Goal: Task Accomplishment & Management: Manage account settings

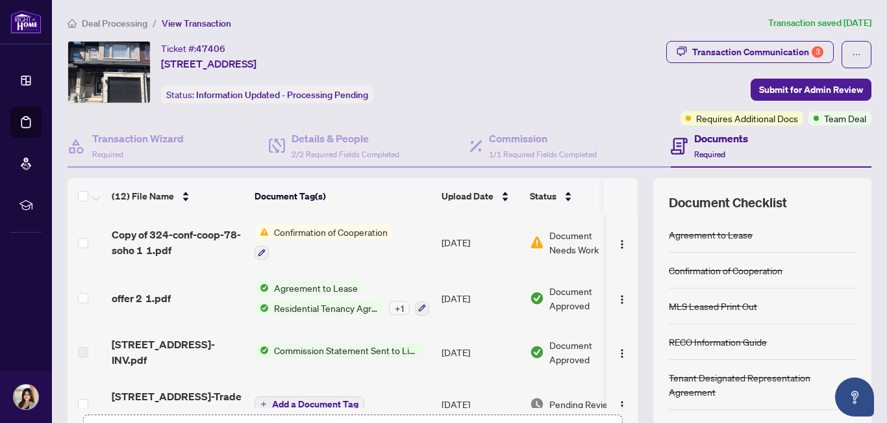
click at [373, 234] on span "Confirmation of Cooperation" at bounding box center [331, 232] width 124 height 14
click at [542, 239] on img at bounding box center [537, 242] width 14 height 14
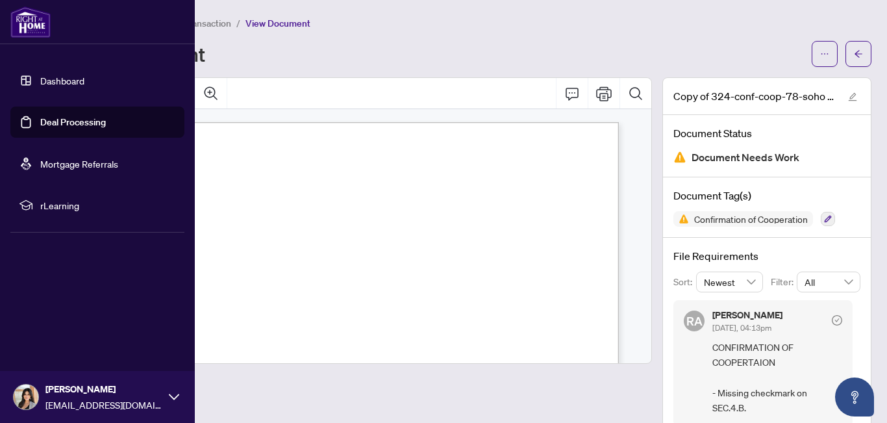
click at [40, 128] on link "Deal Processing" at bounding box center [73, 122] width 66 height 12
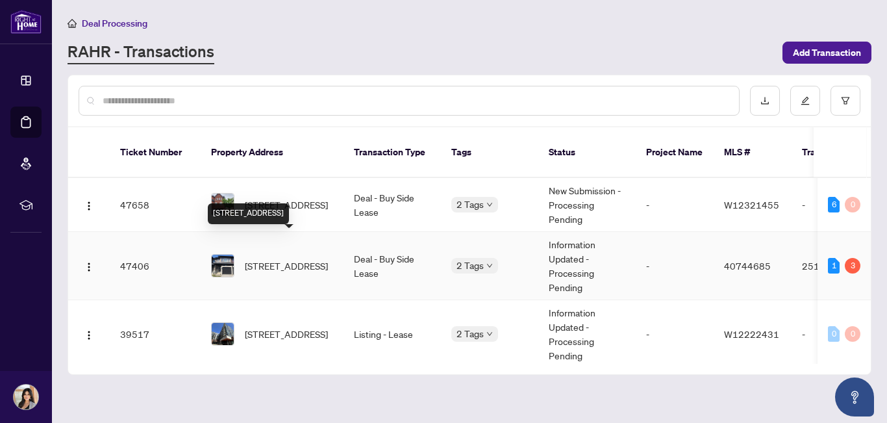
scroll to position [5, 0]
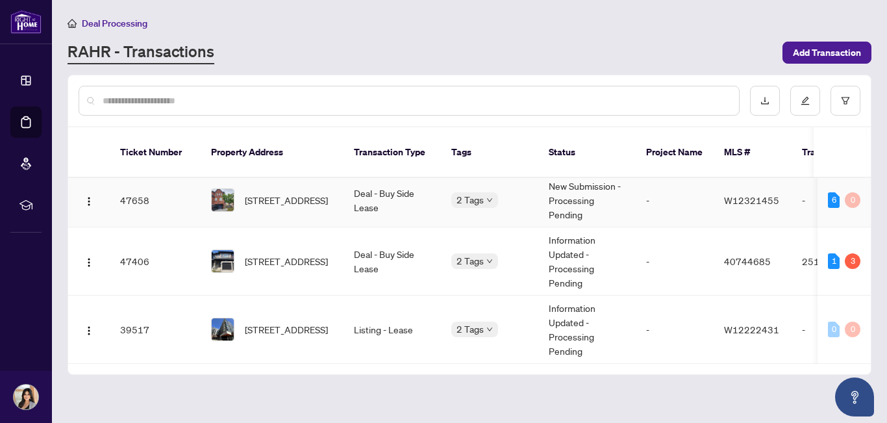
click at [640, 190] on td "-" at bounding box center [675, 200] width 78 height 54
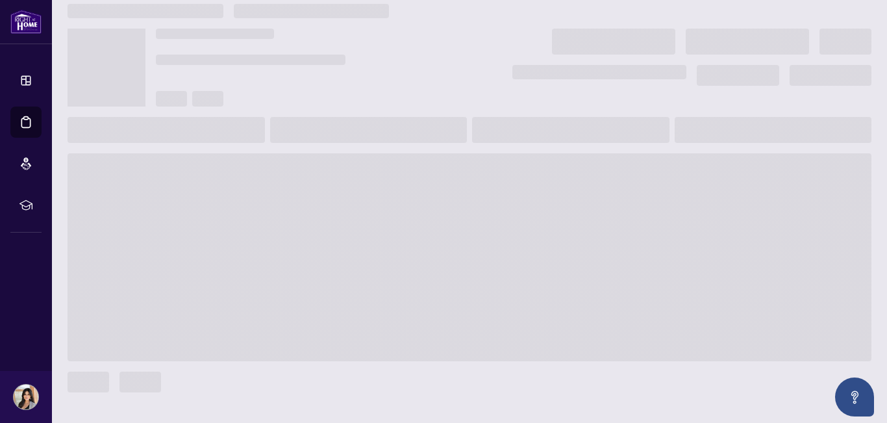
scroll to position [14, 0]
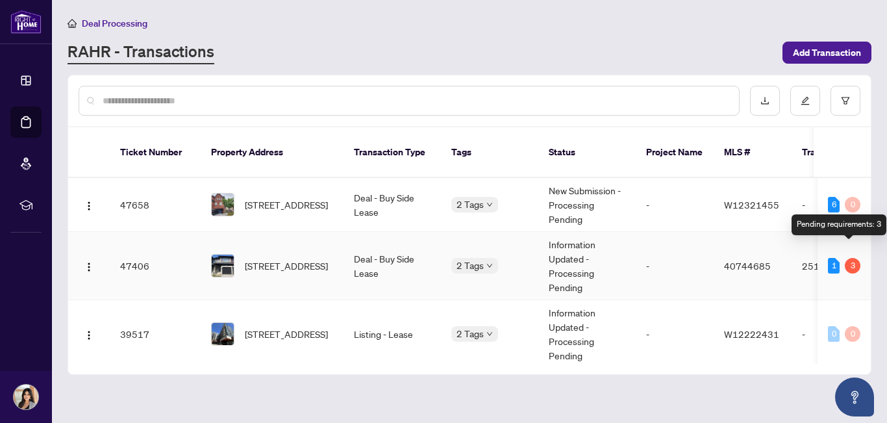
click at [850, 258] on div "3" at bounding box center [853, 266] width 16 height 16
click at [828, 258] on div "1" at bounding box center [834, 266] width 12 height 16
click at [768, 259] on td "40744685" at bounding box center [753, 266] width 78 height 68
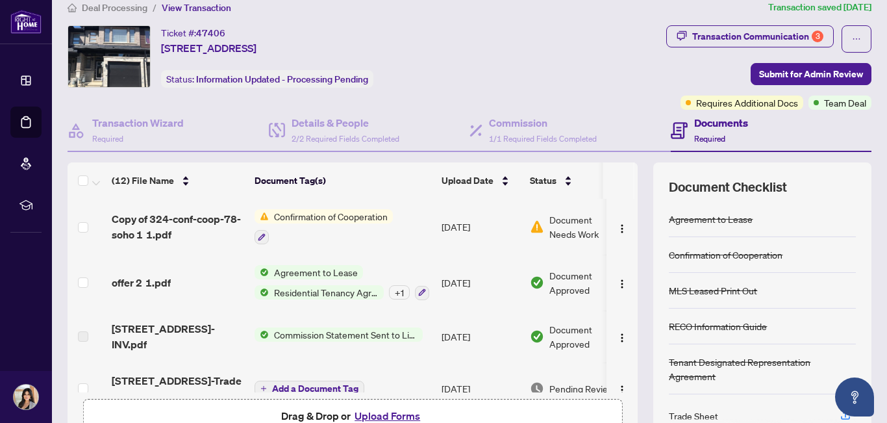
scroll to position [16, 0]
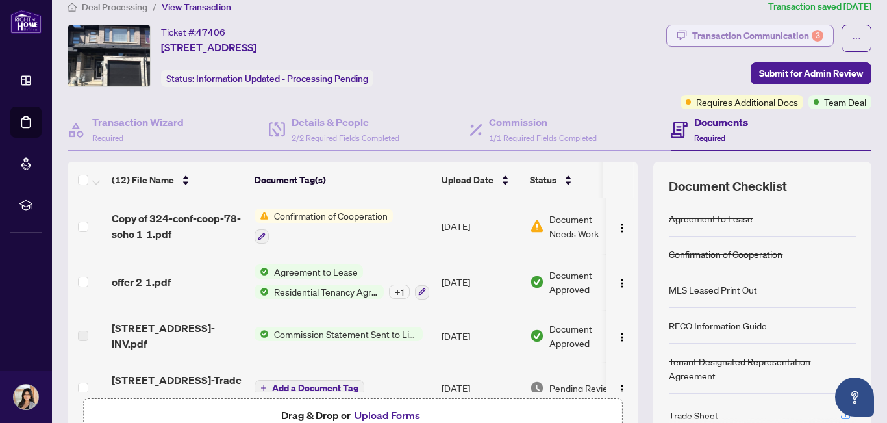
click at [781, 33] on div "Transaction Communication 3" at bounding box center [757, 35] width 131 height 21
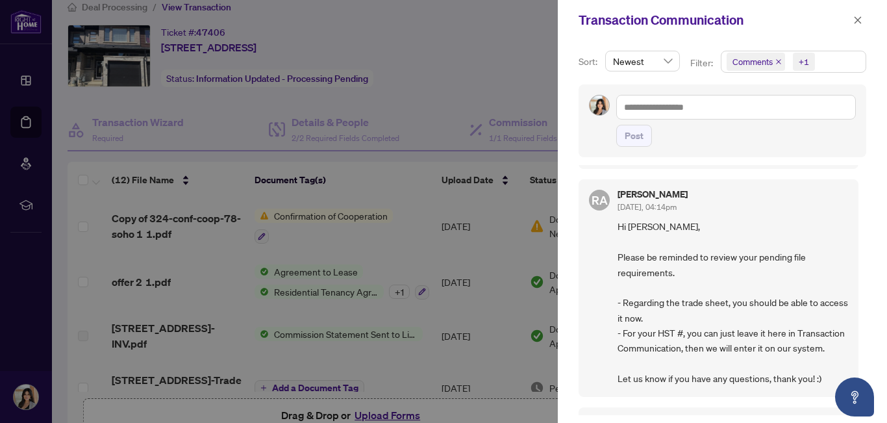
scroll to position [190, 0]
click at [468, 86] on div at bounding box center [443, 211] width 887 height 423
click at [859, 21] on icon "close" at bounding box center [858, 19] width 7 height 7
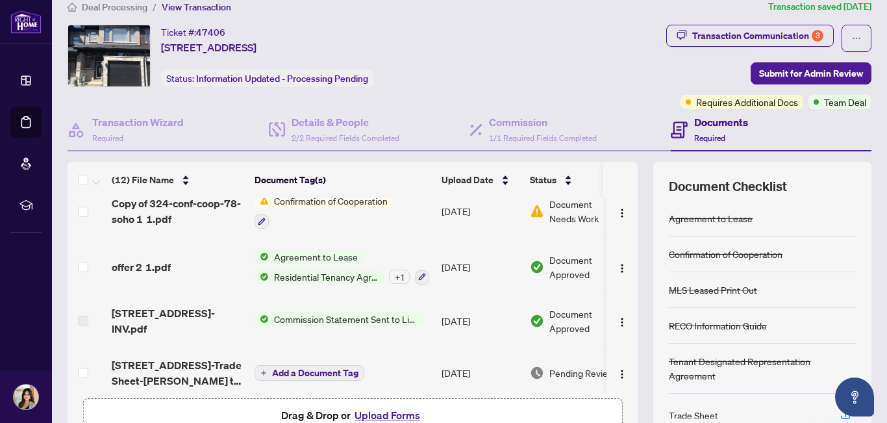
scroll to position [0, 0]
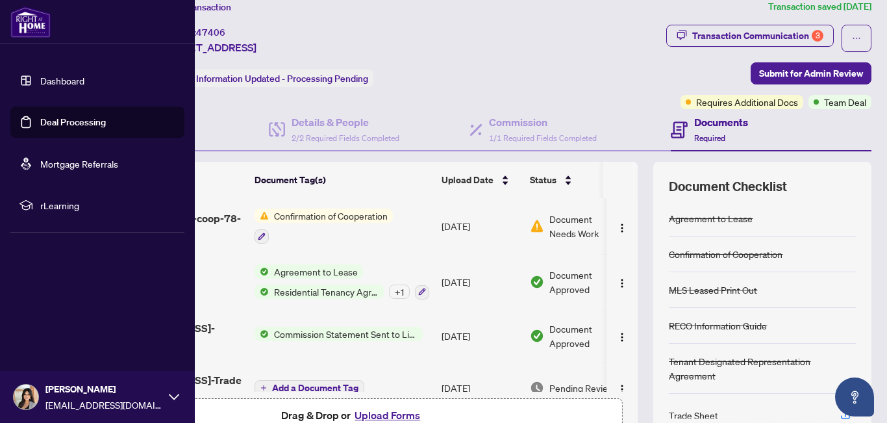
click at [87, 116] on link "Deal Processing" at bounding box center [73, 122] width 66 height 12
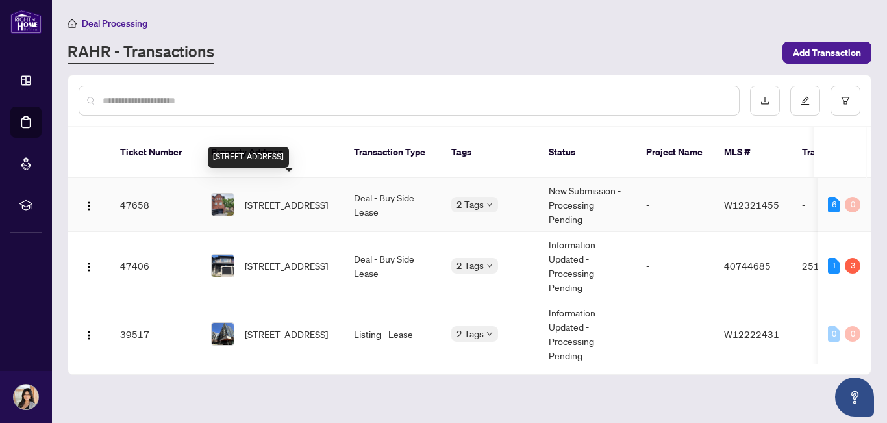
click at [298, 197] on span "[STREET_ADDRESS]" at bounding box center [286, 204] width 83 height 14
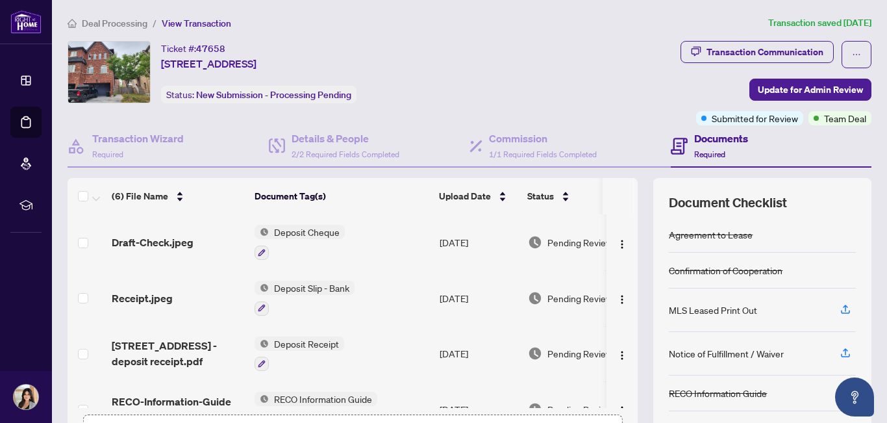
click at [407, 224] on td "Deposit Cheque" at bounding box center [341, 242] width 185 height 56
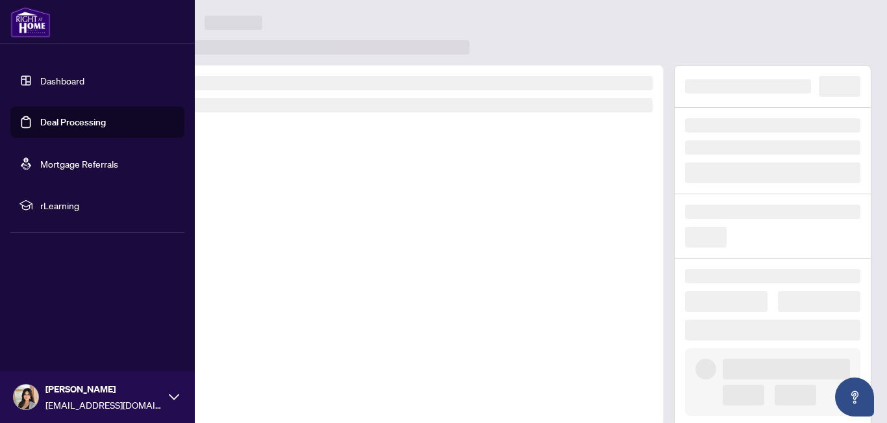
click at [58, 118] on link "Deal Processing" at bounding box center [73, 122] width 66 height 12
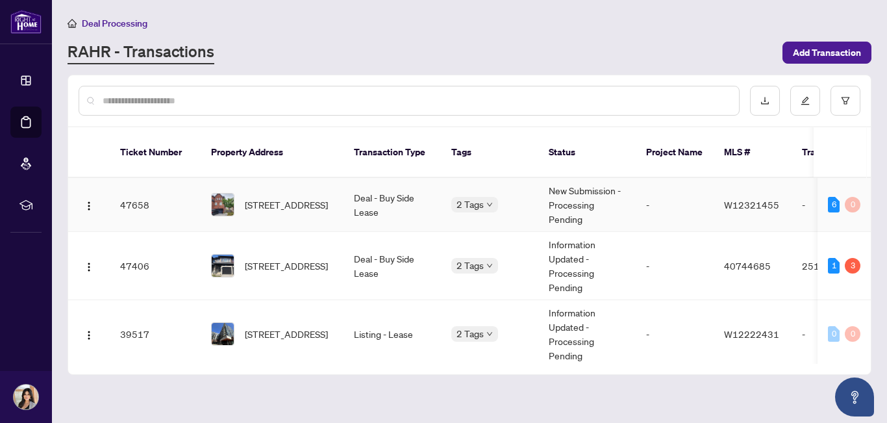
click at [279, 199] on span "[STREET_ADDRESS]" at bounding box center [286, 204] width 83 height 14
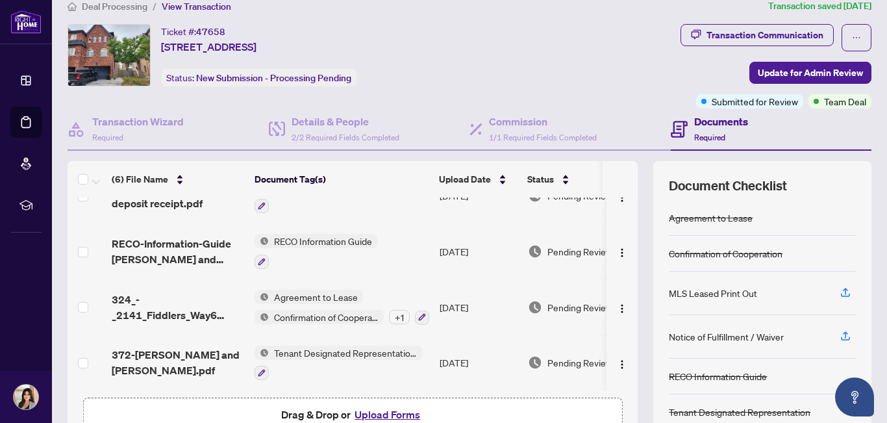
scroll to position [18, 0]
click at [351, 312] on span "Confirmation of Cooperation" at bounding box center [326, 316] width 115 height 14
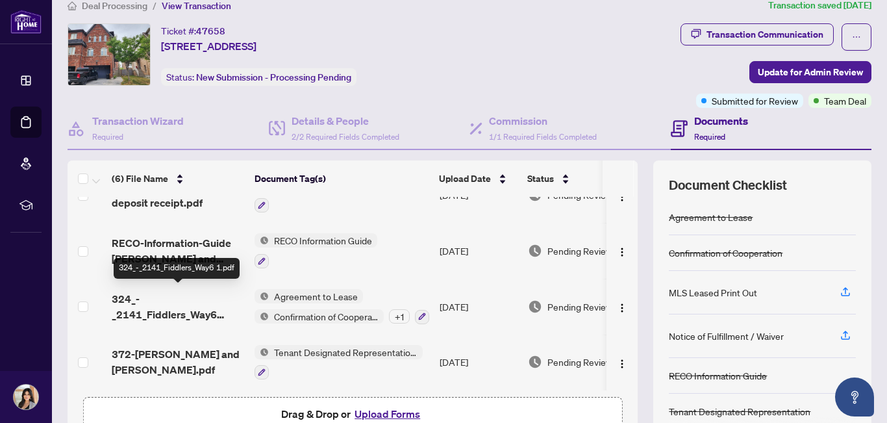
click at [203, 291] on span "324_-_2141_Fiddlers_Way6 1.pdf" at bounding box center [178, 306] width 133 height 31
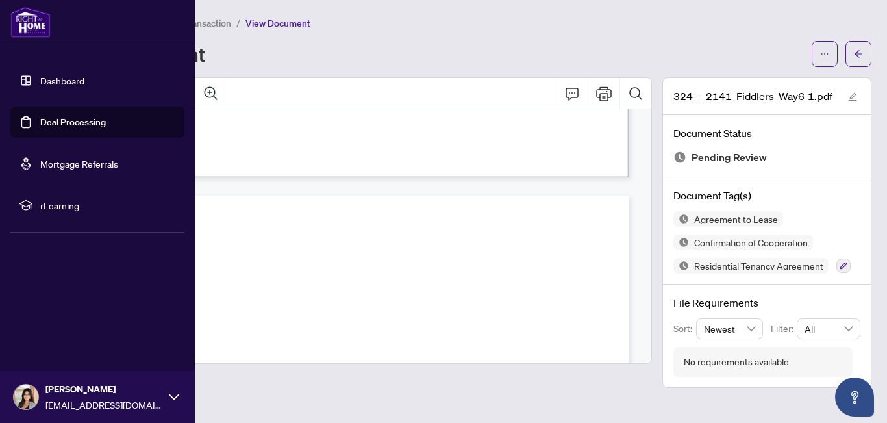
scroll to position [15911, 0]
click at [75, 120] on link "Deal Processing" at bounding box center [73, 122] width 66 height 12
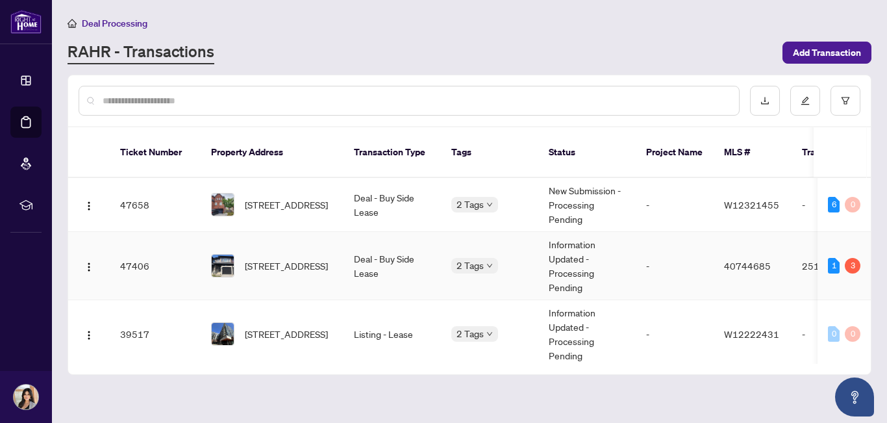
click at [301, 259] on span "[STREET_ADDRESS]" at bounding box center [286, 266] width 83 height 14
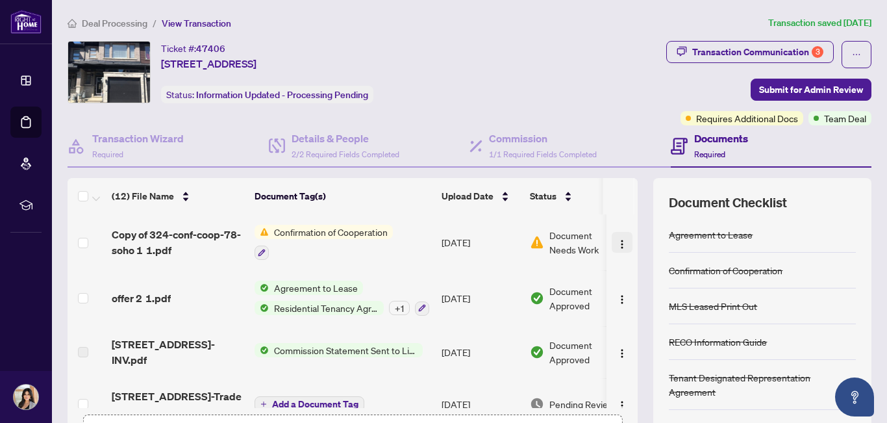
click at [617, 246] on img "button" at bounding box center [622, 244] width 10 height 10
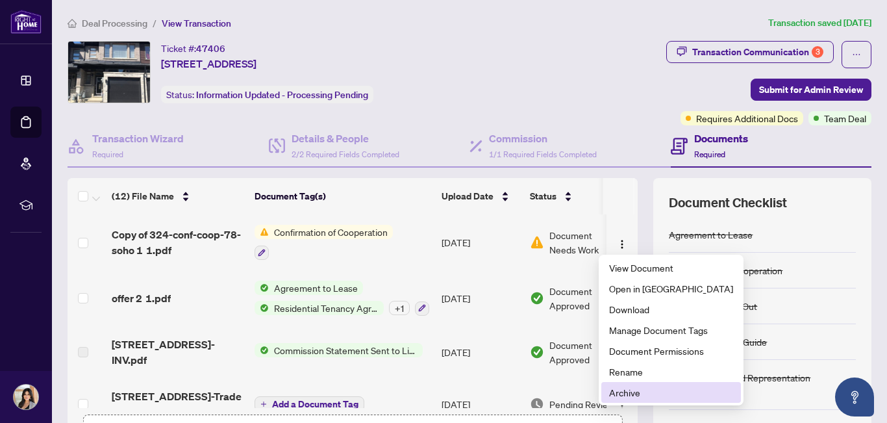
click at [640, 388] on span "Archive" at bounding box center [671, 392] width 124 height 14
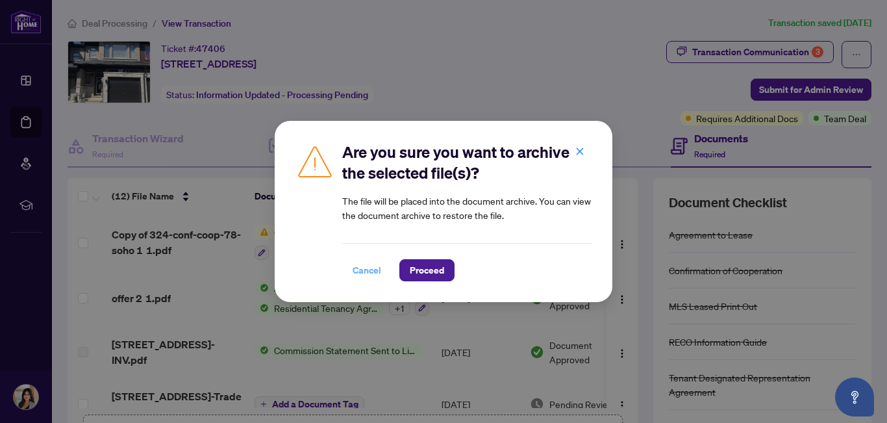
click at [362, 265] on span "Cancel" at bounding box center [367, 270] width 29 height 21
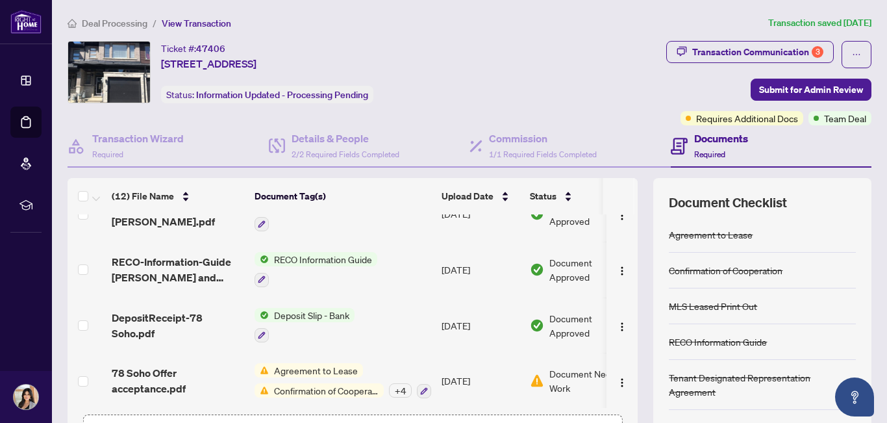
scroll to position [140, 0]
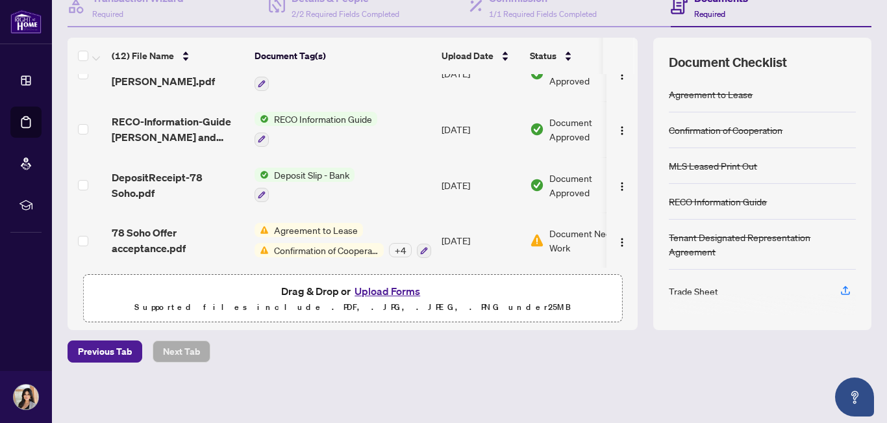
drag, startPoint x: 368, startPoint y: 286, endPoint x: 358, endPoint y: 290, distance: 10.5
click at [358, 290] on button "Upload Forms" at bounding box center [387, 291] width 73 height 17
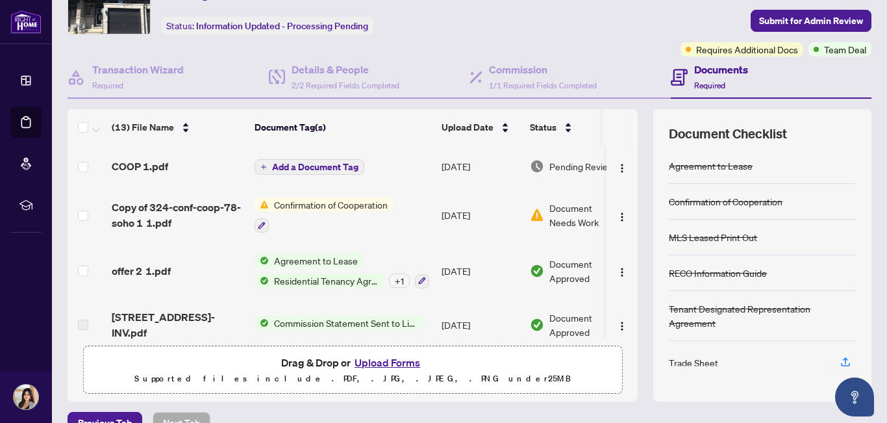
scroll to position [68, 0]
click at [290, 170] on span "Add a Document Tag" at bounding box center [315, 167] width 86 height 9
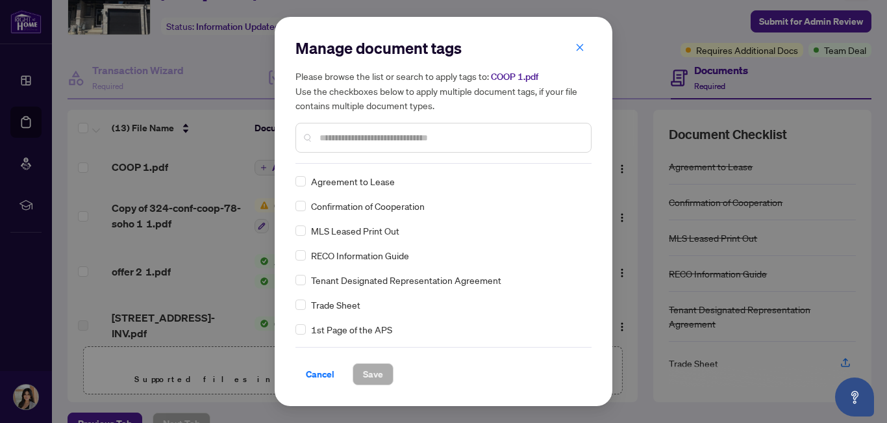
scroll to position [1, 0]
click at [349, 209] on span "Confirmation of Cooperation" at bounding box center [368, 204] width 114 height 14
click at [363, 383] on span "Save" at bounding box center [373, 374] width 20 height 21
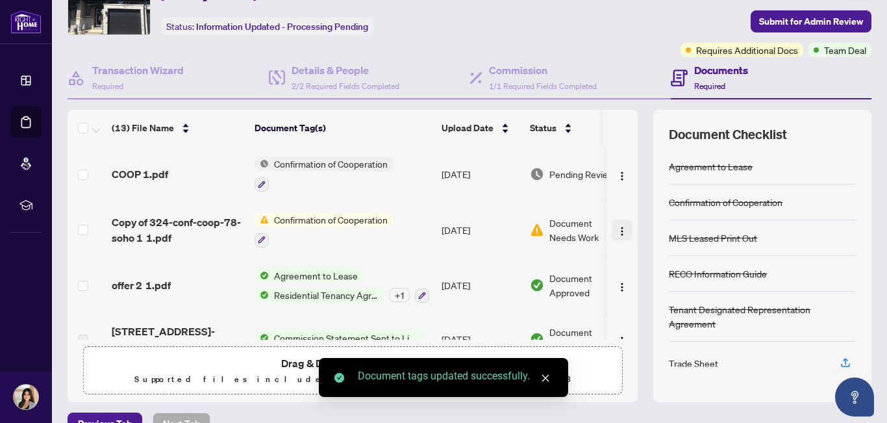
click at [617, 230] on img "button" at bounding box center [622, 231] width 10 height 10
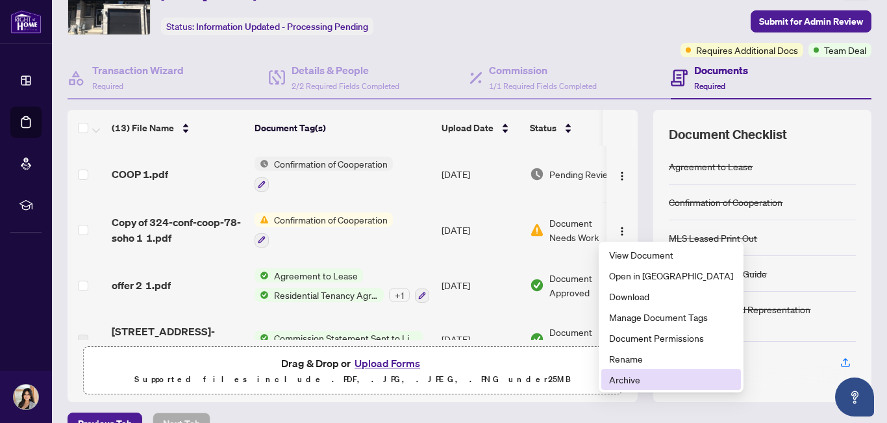
click at [631, 379] on span "Archive" at bounding box center [671, 379] width 124 height 14
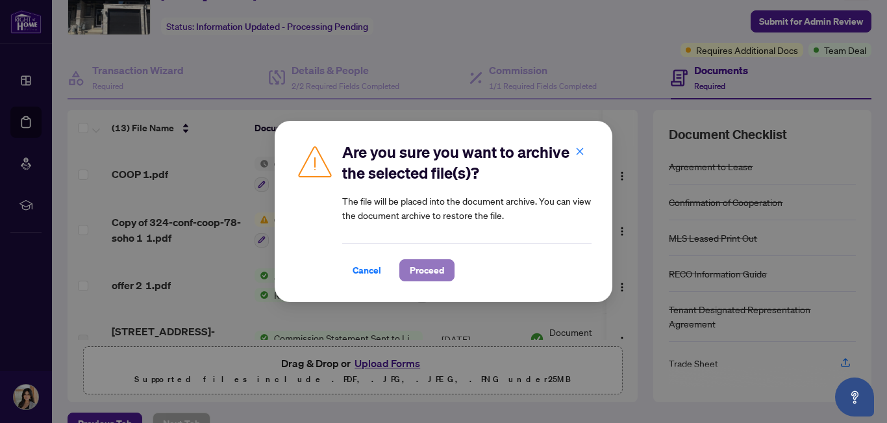
click at [407, 270] on button "Proceed" at bounding box center [426, 270] width 55 height 22
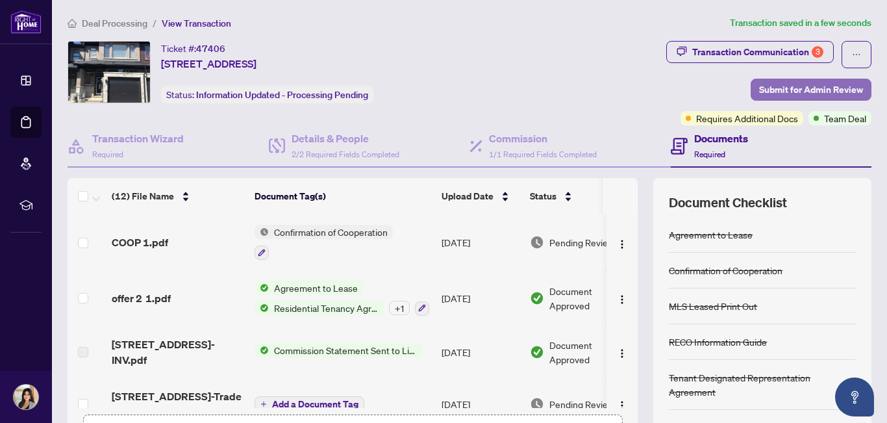
click at [835, 94] on span "Submit for Admin Review" at bounding box center [811, 89] width 104 height 21
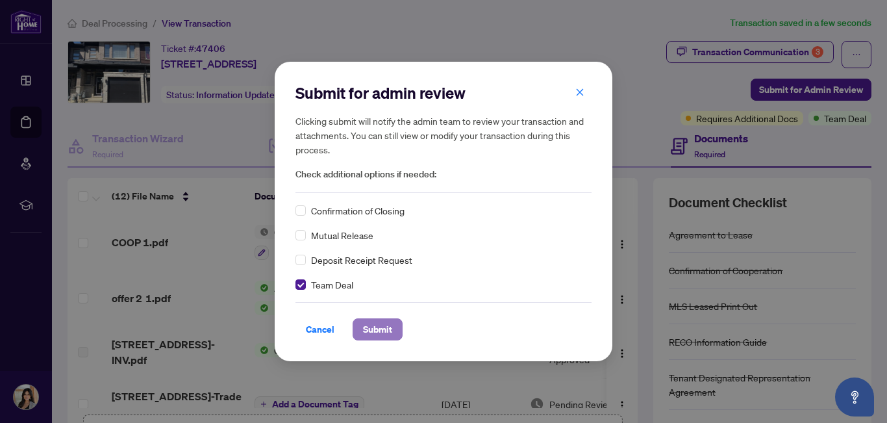
click at [398, 334] on button "Submit" at bounding box center [378, 329] width 50 height 22
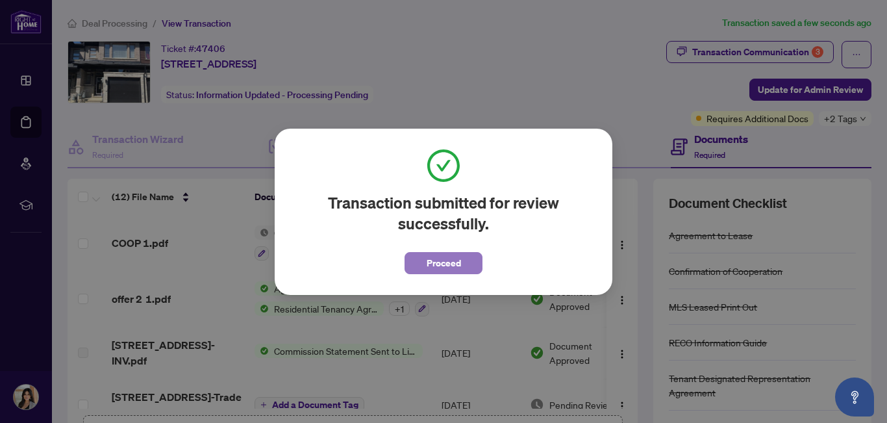
click at [444, 272] on span "Proceed" at bounding box center [444, 263] width 34 height 21
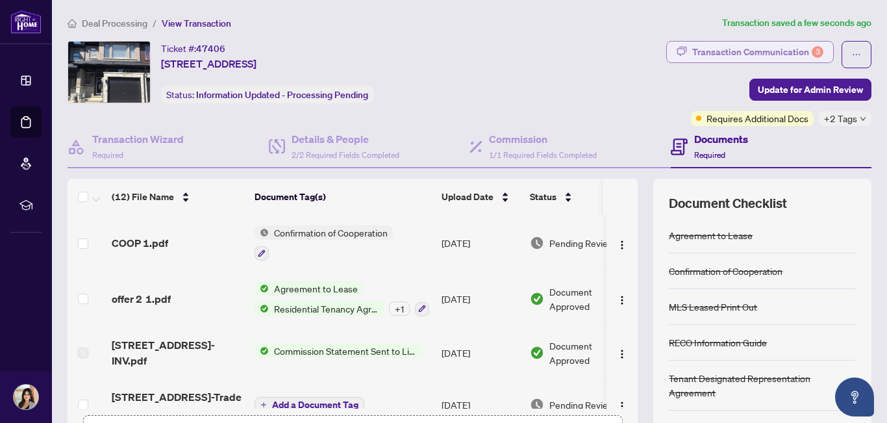
click at [741, 56] on div "Transaction Communication 3" at bounding box center [757, 52] width 131 height 21
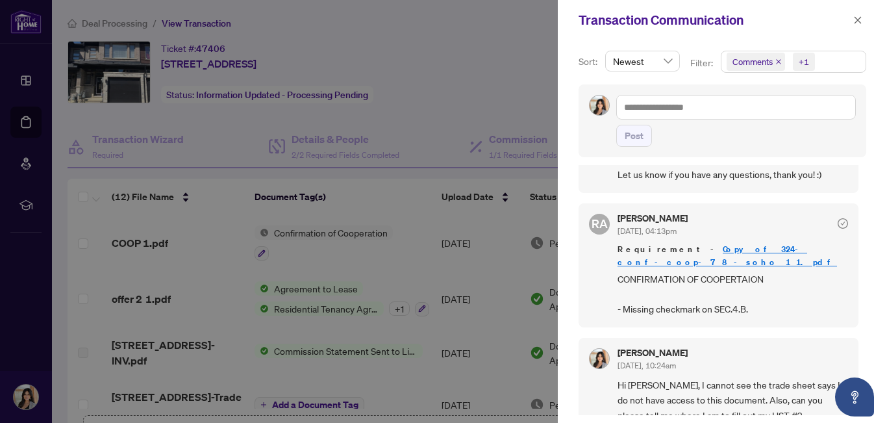
scroll to position [395, 0]
click at [419, 85] on div at bounding box center [443, 211] width 887 height 423
click at [532, 39] on div at bounding box center [443, 211] width 887 height 423
click at [857, 19] on icon "close" at bounding box center [858, 19] width 7 height 7
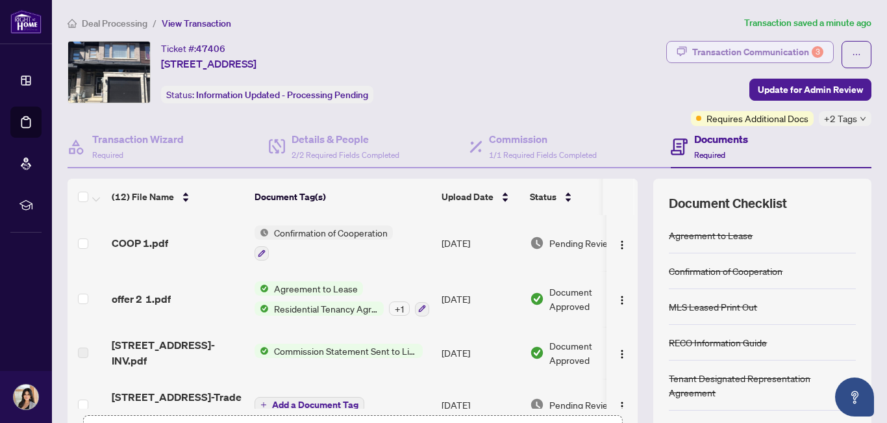
click at [719, 51] on div "Transaction Communication 3" at bounding box center [757, 52] width 131 height 21
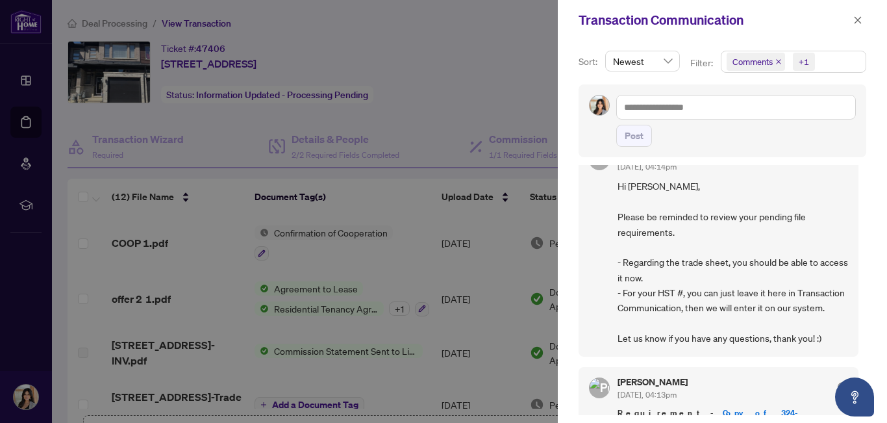
scroll to position [0, 0]
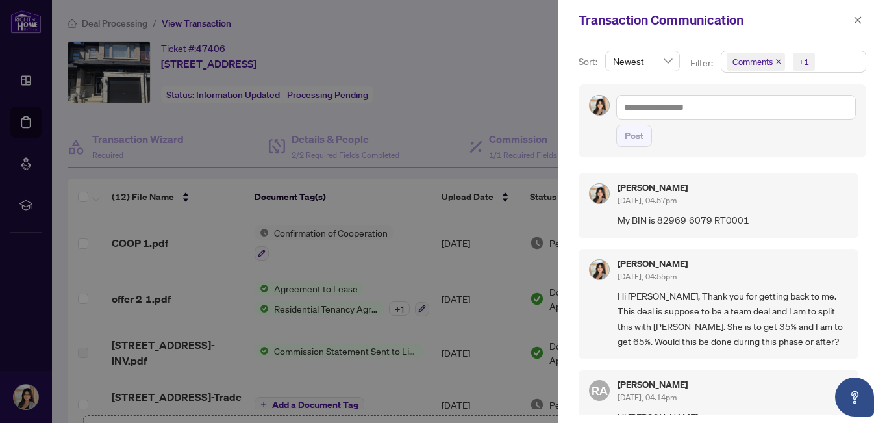
click at [497, 13] on div at bounding box center [443, 211] width 887 height 423
click at [863, 21] on button "button" at bounding box center [858, 20] width 17 height 16
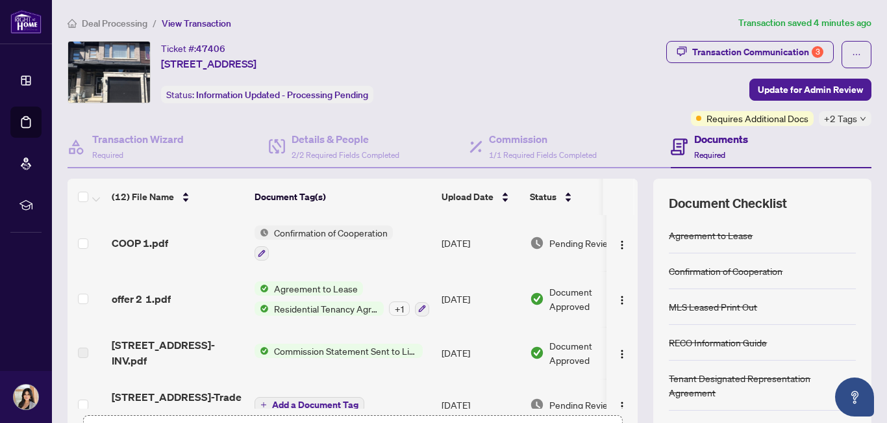
click at [505, 49] on div "Ticket #: 47406 [STREET_ADDRESS] Status: Information Updated - Processing Pendi…" at bounding box center [293, 72] width 450 height 62
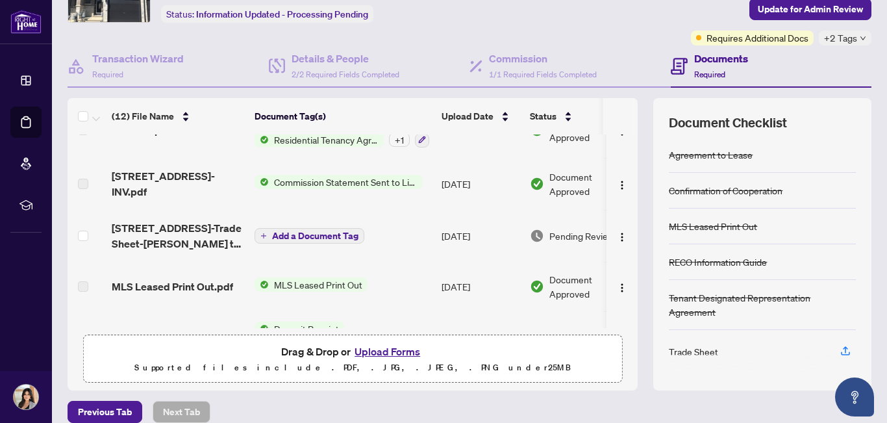
scroll to position [51, 0]
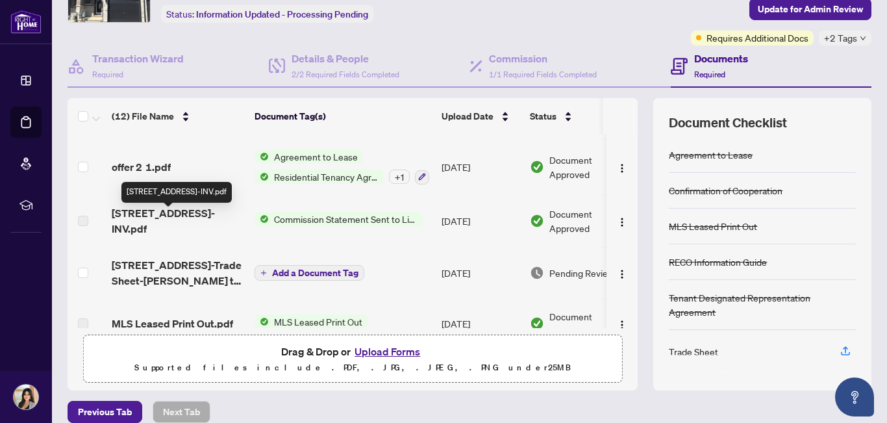
click at [171, 223] on span "[STREET_ADDRESS]-INV.pdf" at bounding box center [178, 220] width 133 height 31
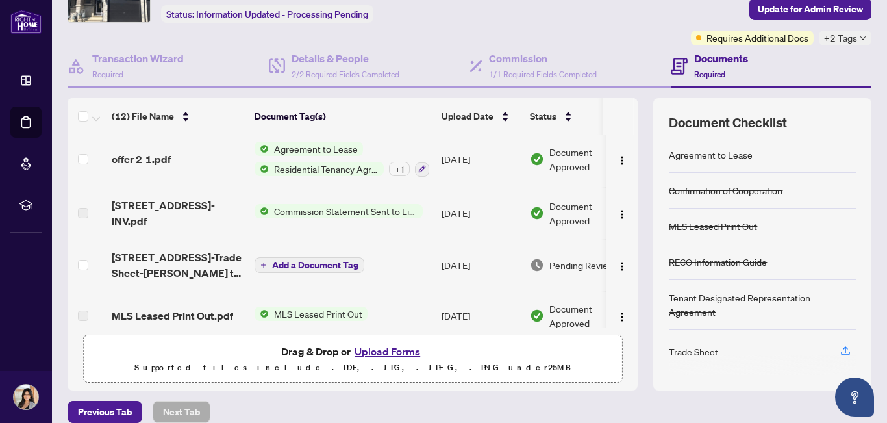
scroll to position [60, 0]
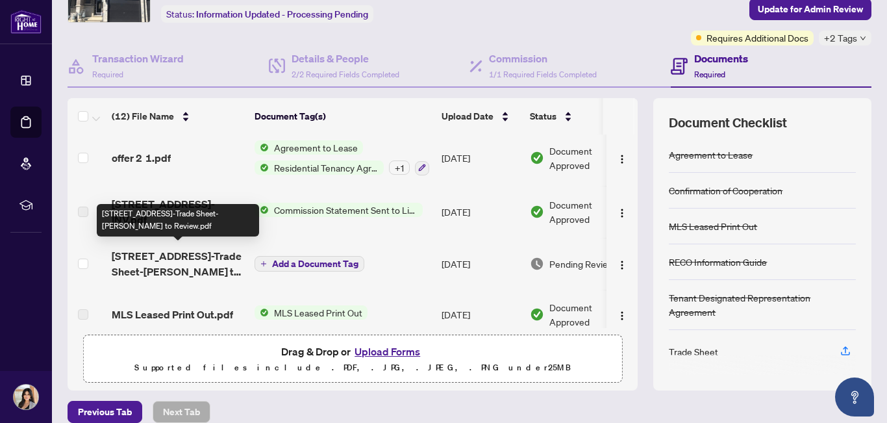
click at [178, 264] on span "[STREET_ADDRESS]-Trade Sheet-[PERSON_NAME] to Review.pdf" at bounding box center [178, 263] width 133 height 31
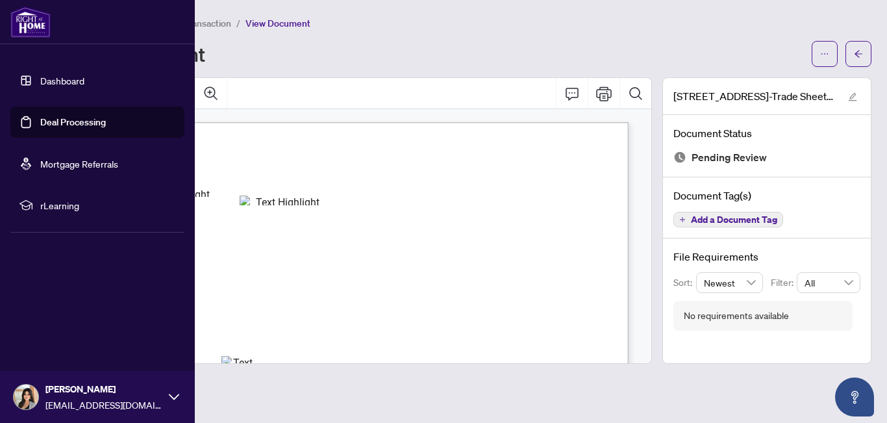
click at [88, 125] on link "Deal Processing" at bounding box center [73, 122] width 66 height 12
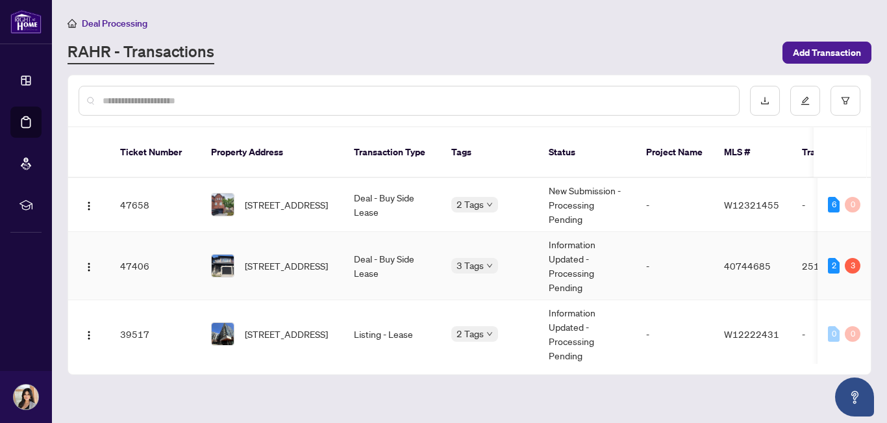
click at [681, 257] on td "-" at bounding box center [675, 266] width 78 height 68
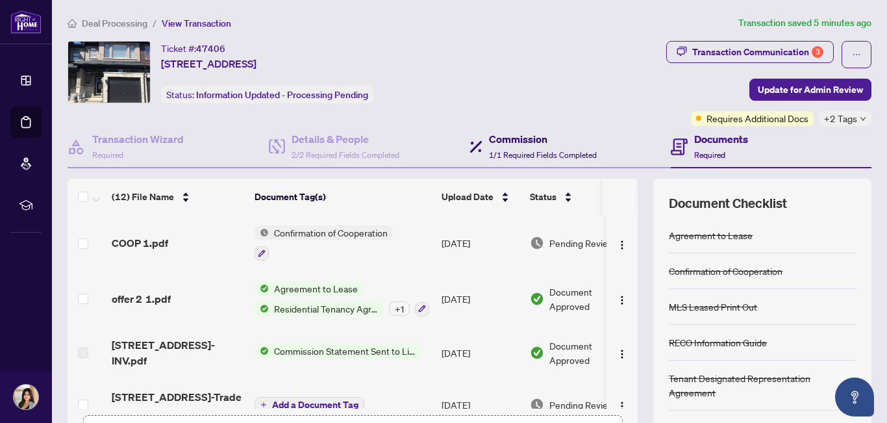
click at [522, 151] on span "1/1 Required Fields Completed" at bounding box center [543, 155] width 108 height 10
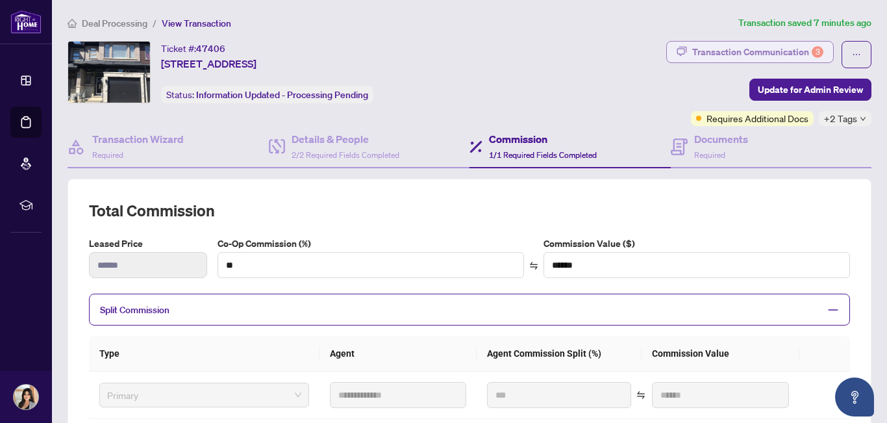
click at [742, 50] on div "Transaction Communication 3" at bounding box center [757, 52] width 131 height 21
type textarea "**********"
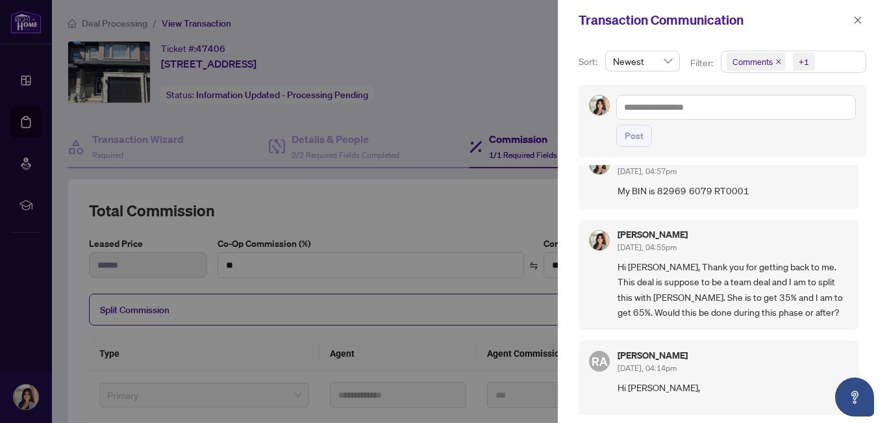
scroll to position [31, 0]
click at [751, 240] on div "[PERSON_NAME] [DATE], 04:55pm" at bounding box center [733, 241] width 231 height 24
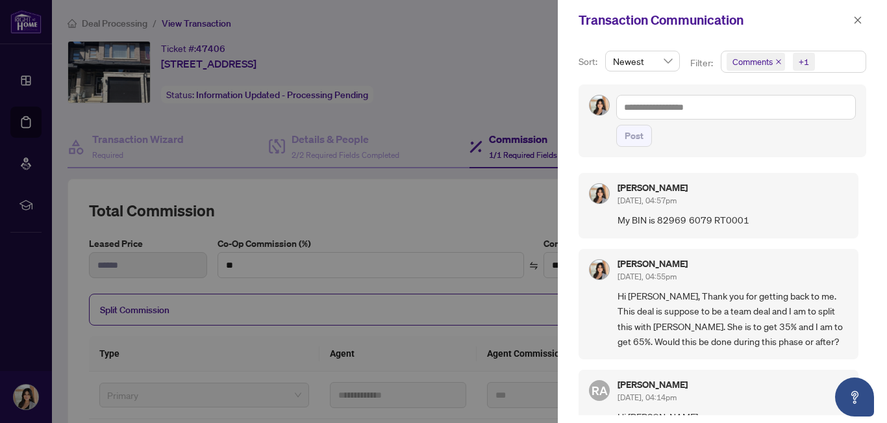
scroll to position [259, 0]
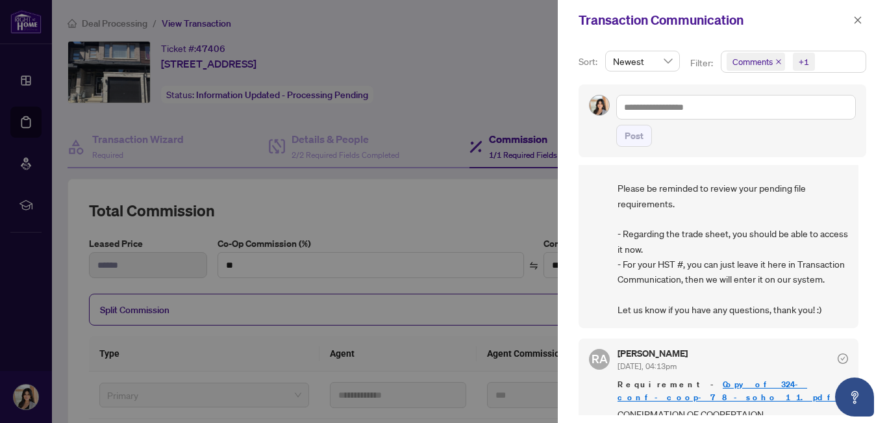
click at [380, 222] on div at bounding box center [443, 211] width 887 height 423
click at [429, 44] on div at bounding box center [443, 211] width 887 height 423
drag, startPoint x: 864, startPoint y: 27, endPoint x: 859, endPoint y: 21, distance: 8.3
click at [859, 21] on icon "close" at bounding box center [858, 19] width 7 height 7
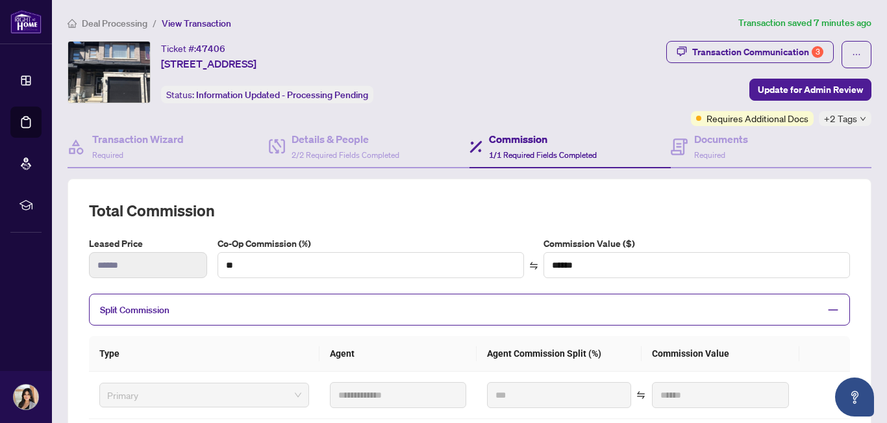
click at [555, 44] on div "Transaction Communication 3 Update for Admin Review Requires Additional Docs +2…" at bounding box center [697, 83] width 349 height 85
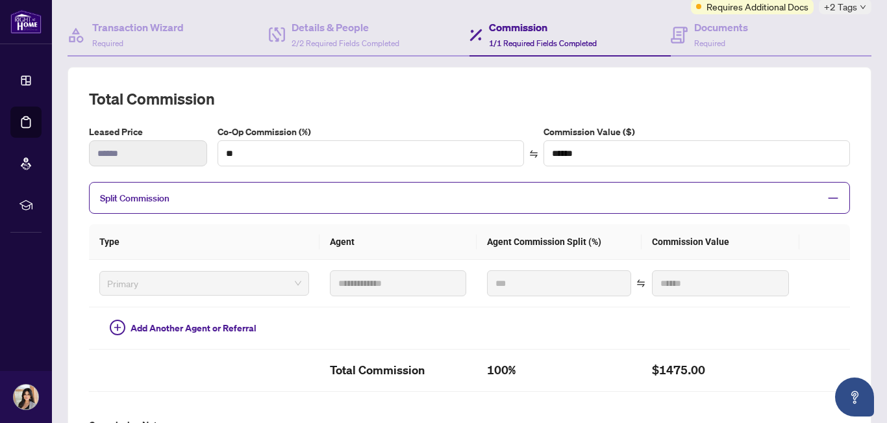
scroll to position [0, 0]
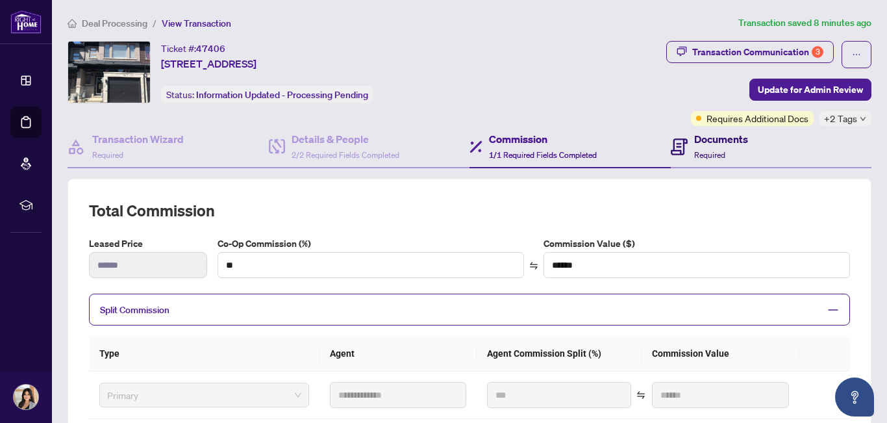
click at [733, 153] on div "Documents Required" at bounding box center [721, 146] width 54 height 31
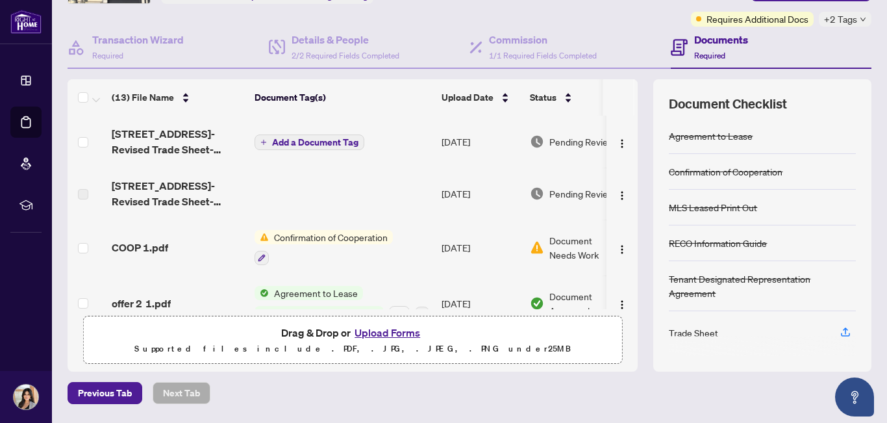
scroll to position [71, 0]
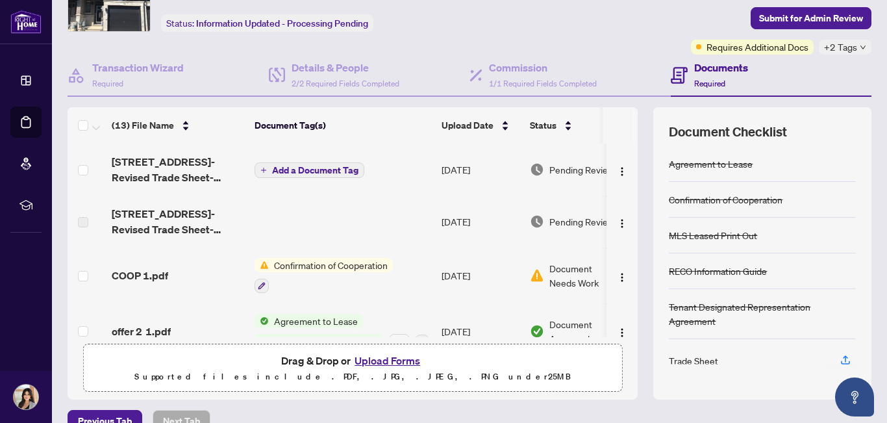
click at [379, 175] on td "Add a Document Tag" at bounding box center [342, 170] width 187 height 52
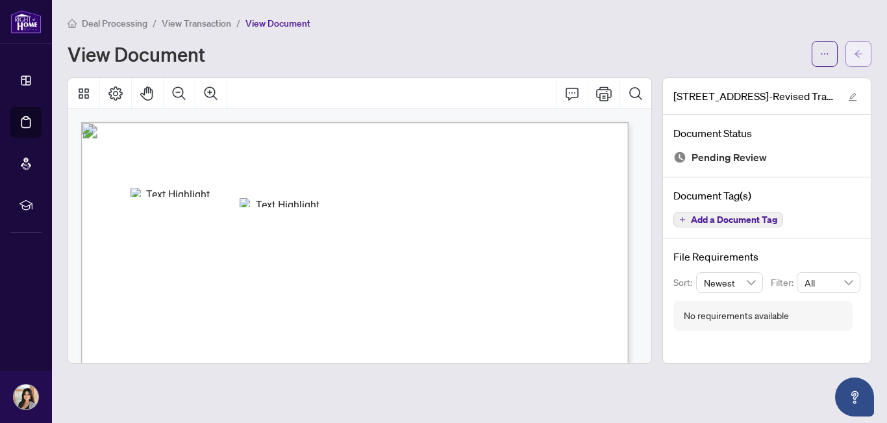
click at [853, 57] on button "button" at bounding box center [859, 54] width 26 height 26
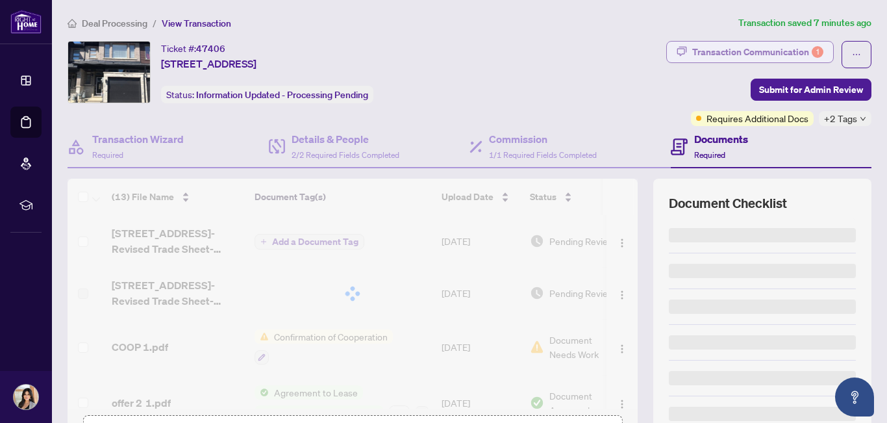
click at [739, 55] on div "Transaction Communication 1" at bounding box center [757, 52] width 131 height 21
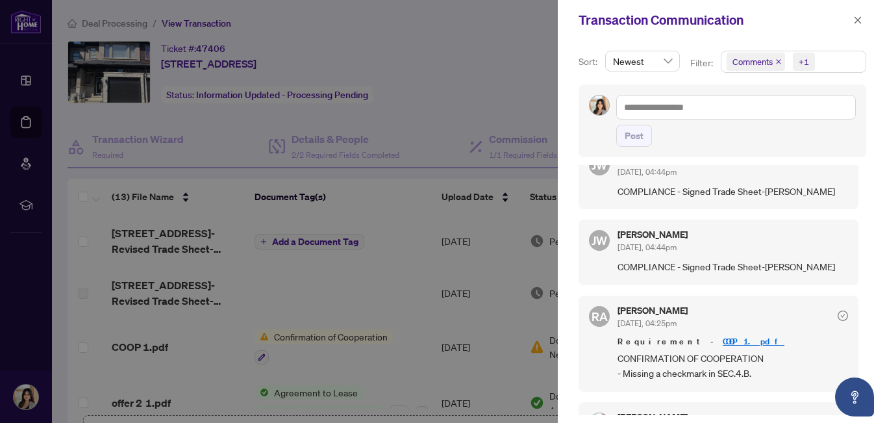
scroll to position [151, 0]
click at [426, 181] on div at bounding box center [443, 211] width 887 height 423
click at [357, 287] on div at bounding box center [443, 211] width 887 height 423
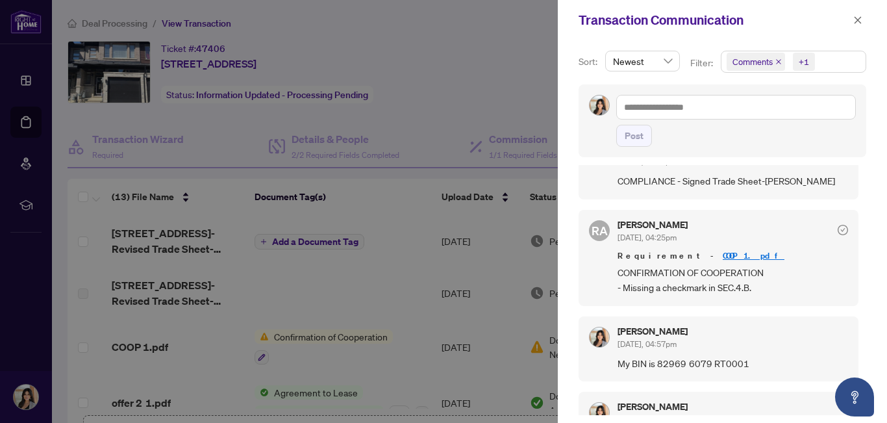
scroll to position [236, 0]
click at [463, 27] on div at bounding box center [443, 211] width 887 height 423
click at [852, 21] on button "button" at bounding box center [858, 20] width 17 height 16
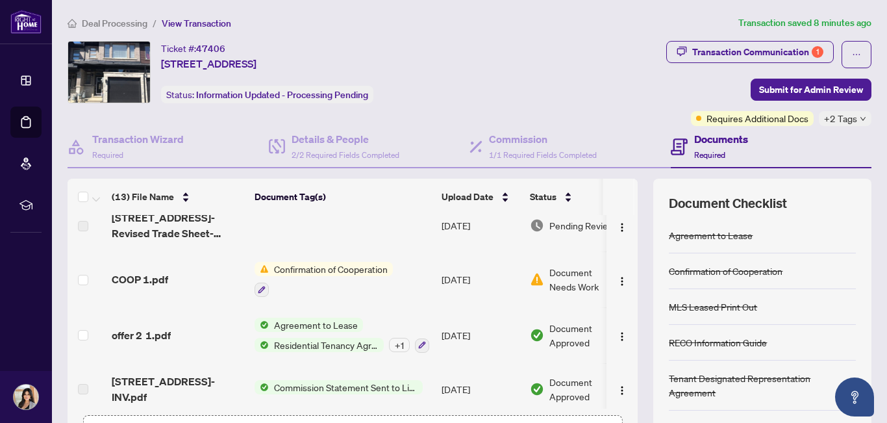
scroll to position [68, 0]
click at [567, 294] on td "Document Needs Work 1" at bounding box center [580, 279] width 110 height 56
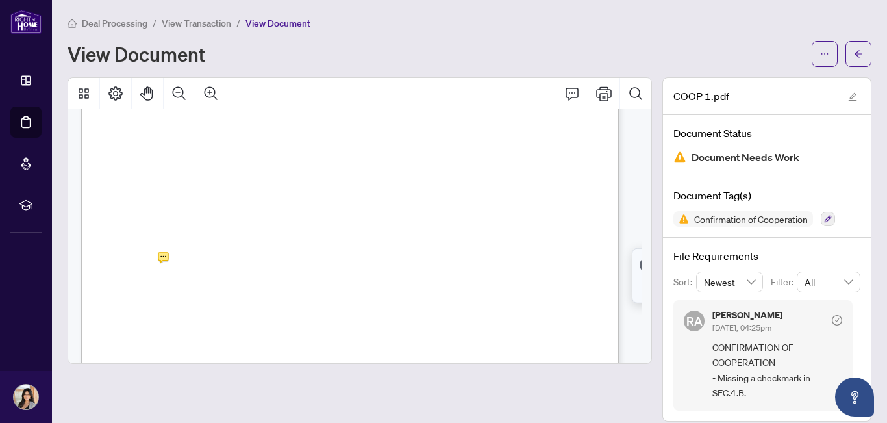
scroll to position [330, 0]
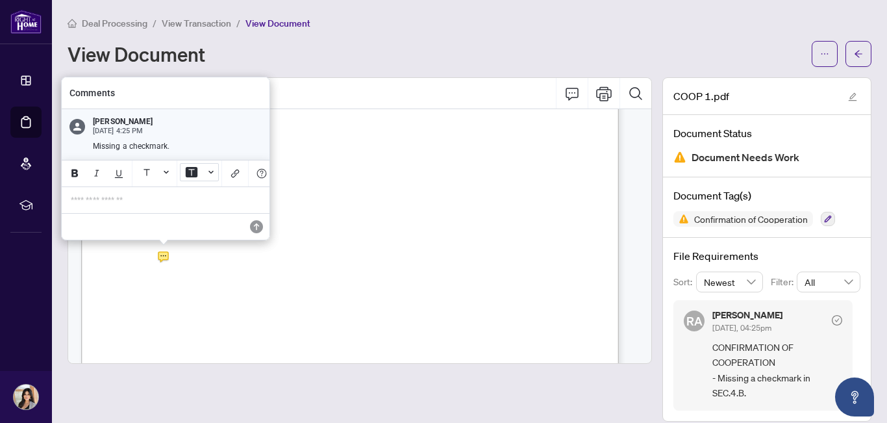
click at [213, 170] on icon "Background Color" at bounding box center [211, 172] width 5 height 5
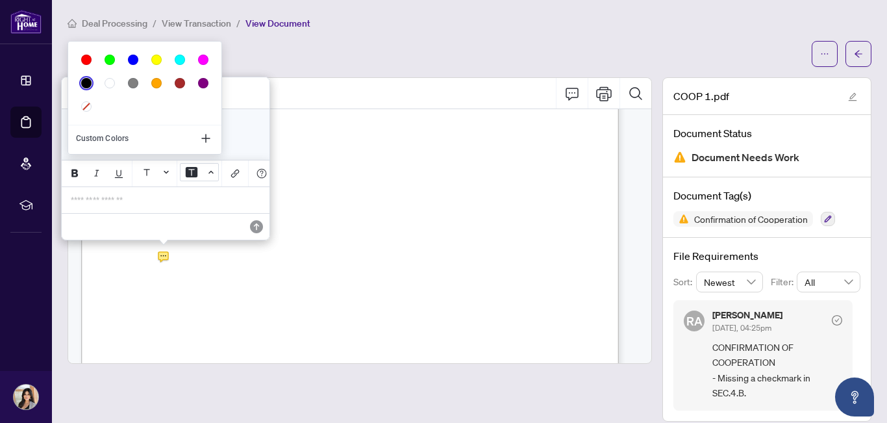
click at [88, 82] on div "Black" at bounding box center [86, 83] width 10 height 10
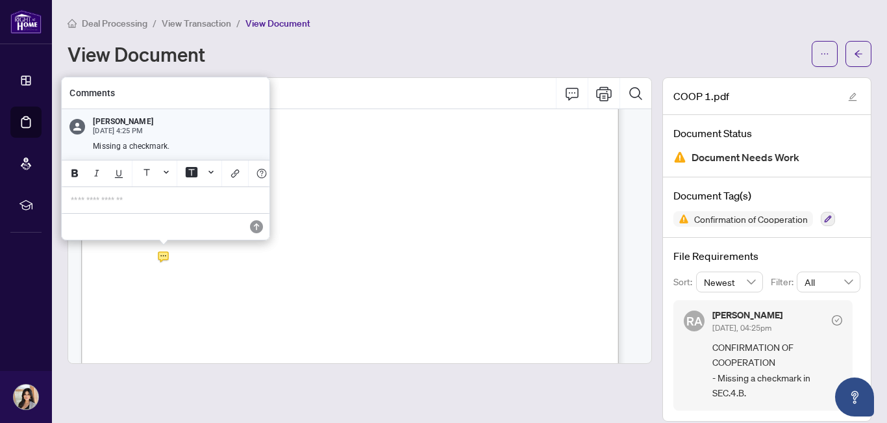
click at [141, 203] on p "**********" at bounding box center [166, 200] width 190 height 11
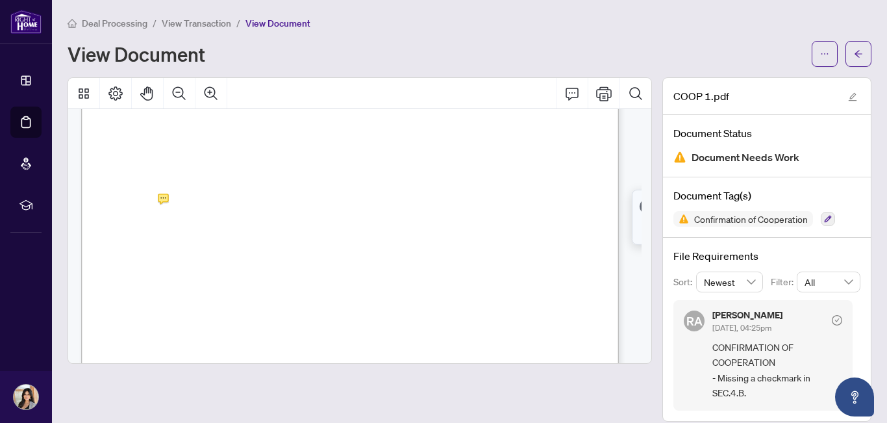
scroll to position [387, 0]
click at [564, 93] on icon "Comment" at bounding box center [572, 94] width 16 height 16
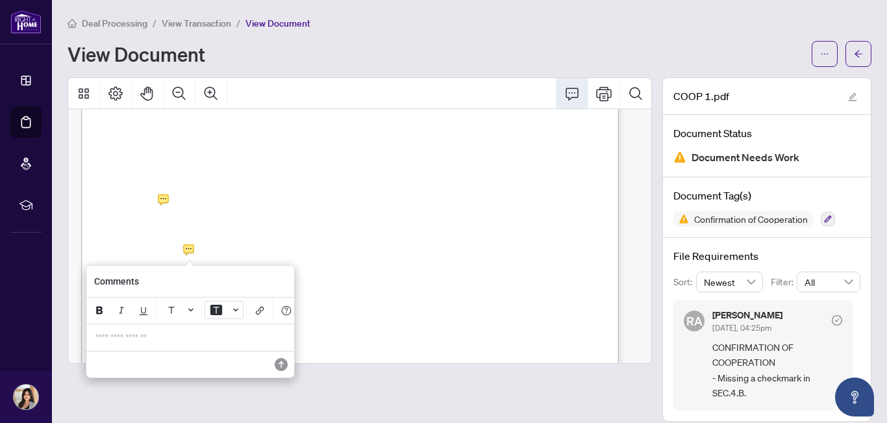
click at [229, 310] on button "Background Color" at bounding box center [224, 310] width 39 height 18
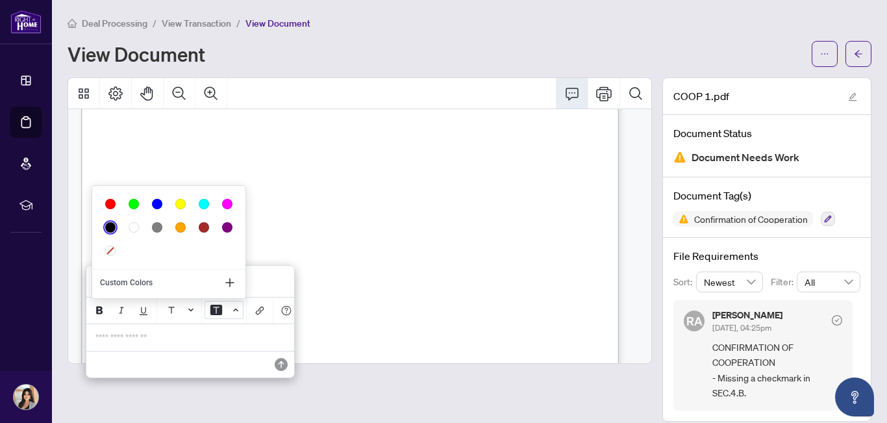
click at [110, 225] on div "Black" at bounding box center [110, 227] width 10 height 10
click at [115, 343] on p "**********" at bounding box center [190, 337] width 190 height 11
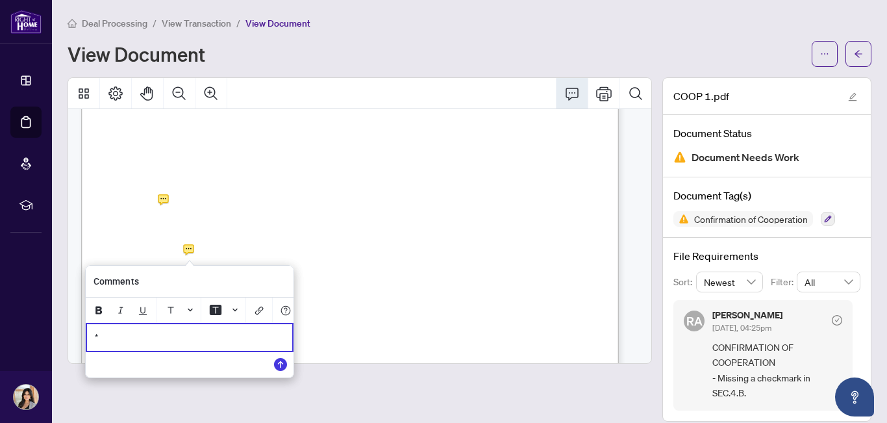
click at [115, 343] on p "*" at bounding box center [190, 337] width 190 height 11
click at [281, 368] on icon "Save" at bounding box center [280, 364] width 13 height 13
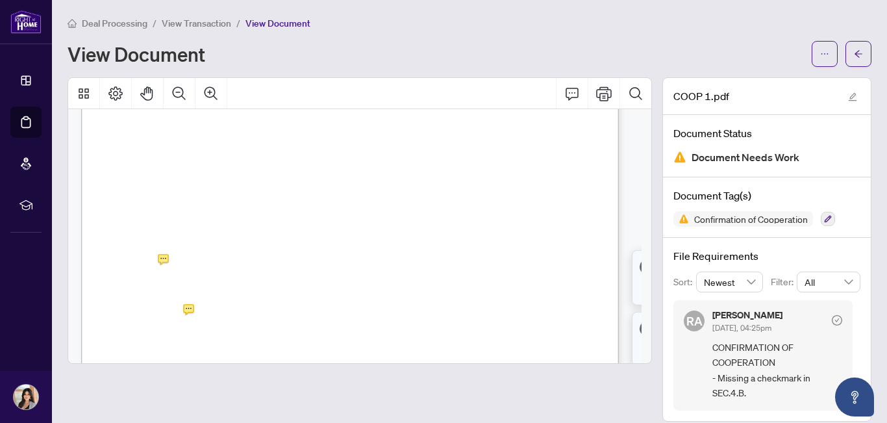
scroll to position [338, 0]
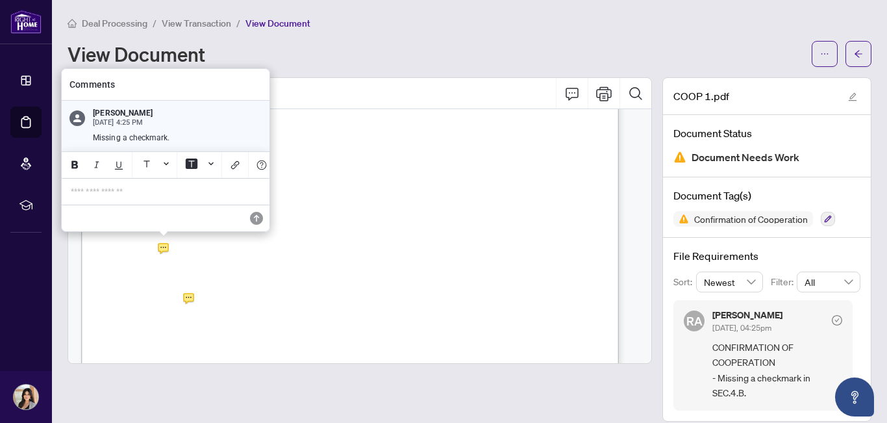
click at [140, 194] on p "**********" at bounding box center [166, 191] width 190 height 11
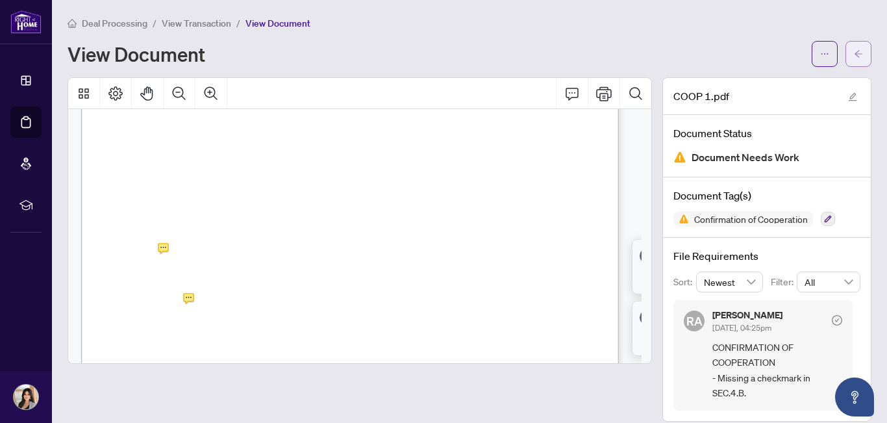
click at [854, 53] on icon "arrow-left" at bounding box center [858, 53] width 9 height 9
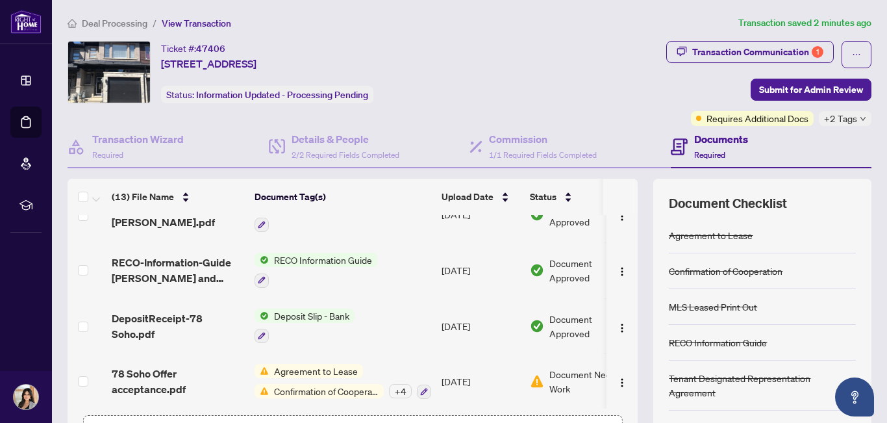
scroll to position [141, 0]
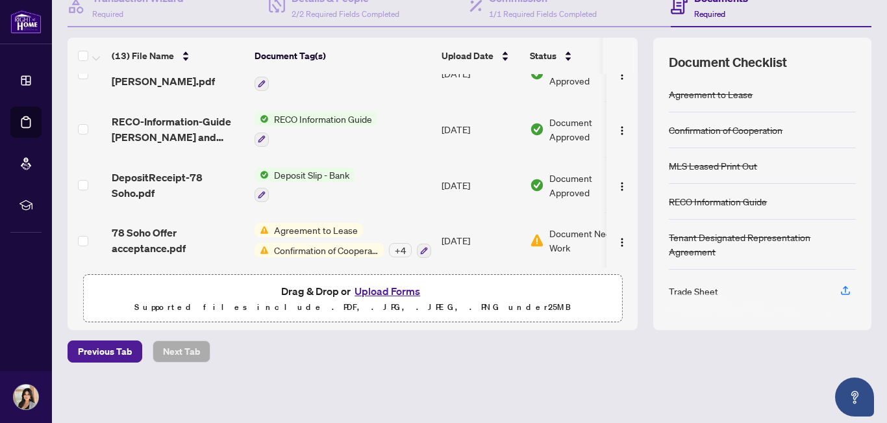
click at [385, 293] on button "Upload Forms" at bounding box center [387, 291] width 73 height 17
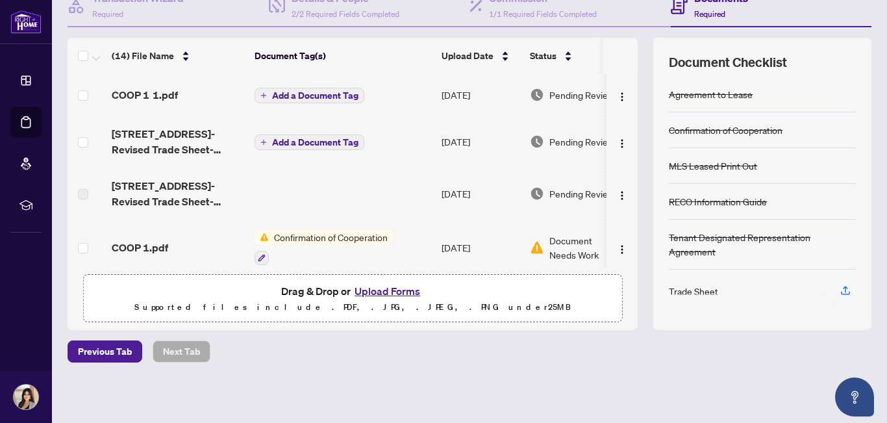
scroll to position [0, 0]
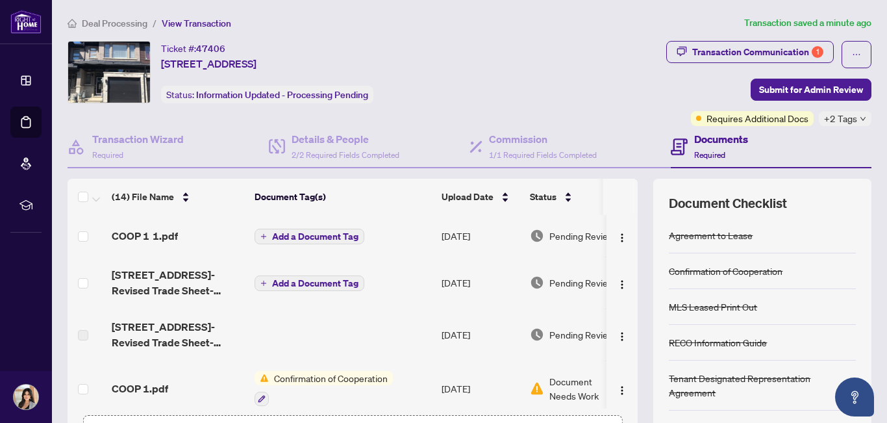
click at [338, 238] on span "Add a Document Tag" at bounding box center [315, 236] width 86 height 9
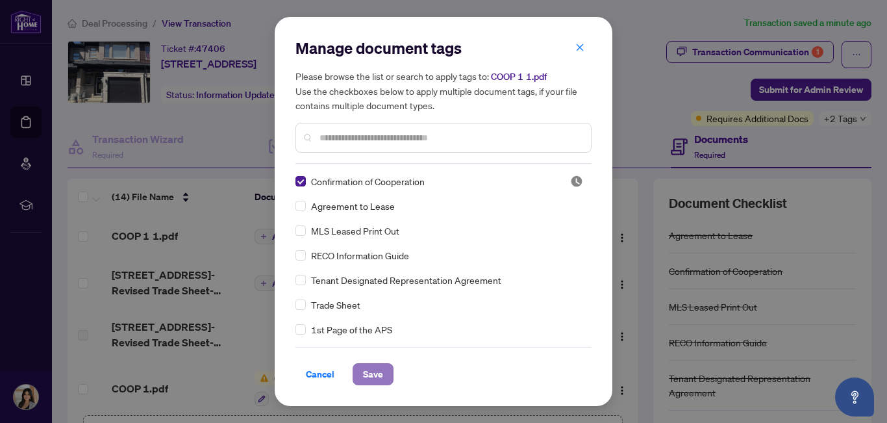
click at [371, 368] on span "Save" at bounding box center [373, 374] width 20 height 21
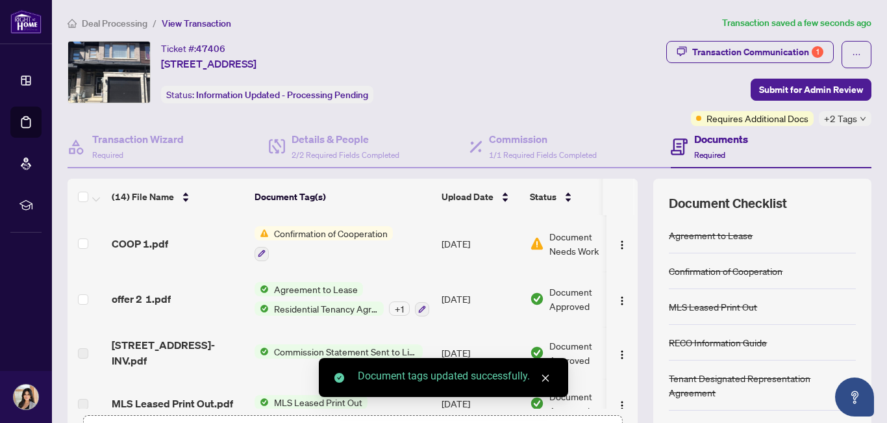
scroll to position [160, 0]
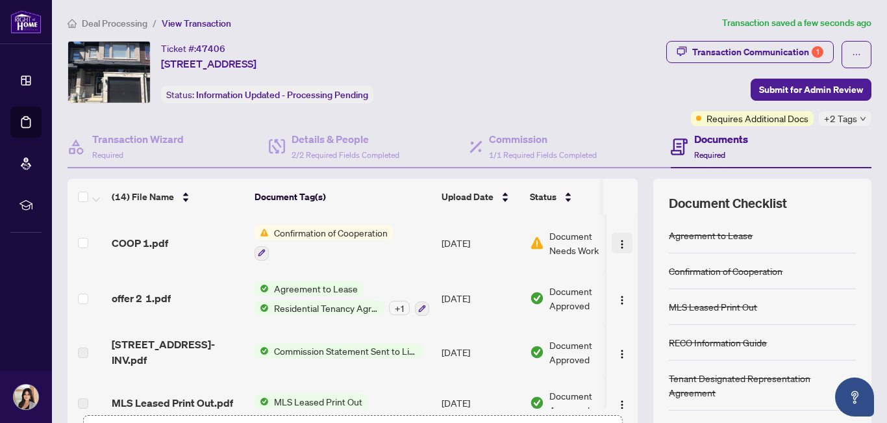
click at [617, 244] on img "button" at bounding box center [622, 244] width 10 height 10
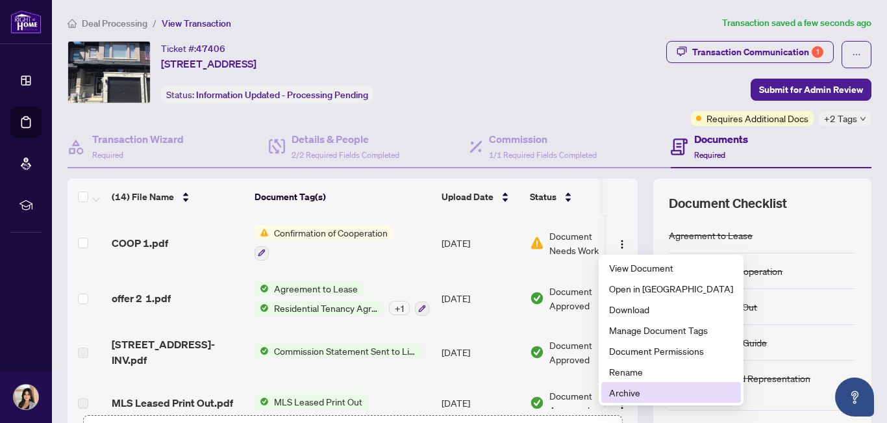
click at [617, 394] on span "Archive" at bounding box center [671, 392] width 124 height 14
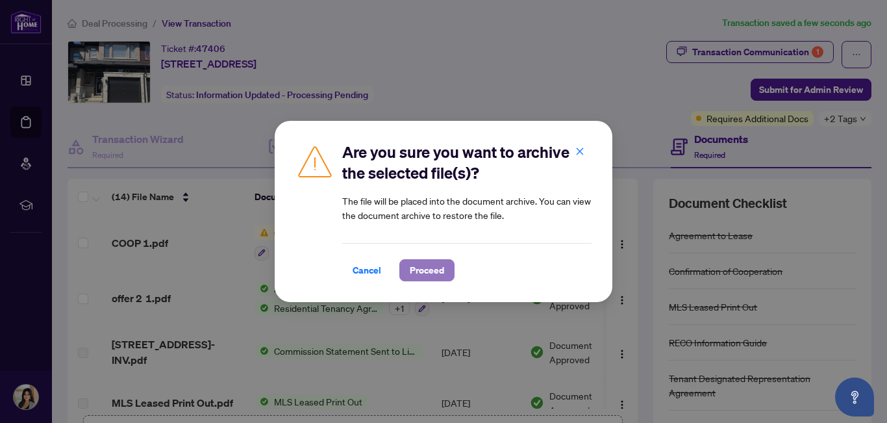
click at [423, 272] on span "Proceed" at bounding box center [427, 270] width 34 height 21
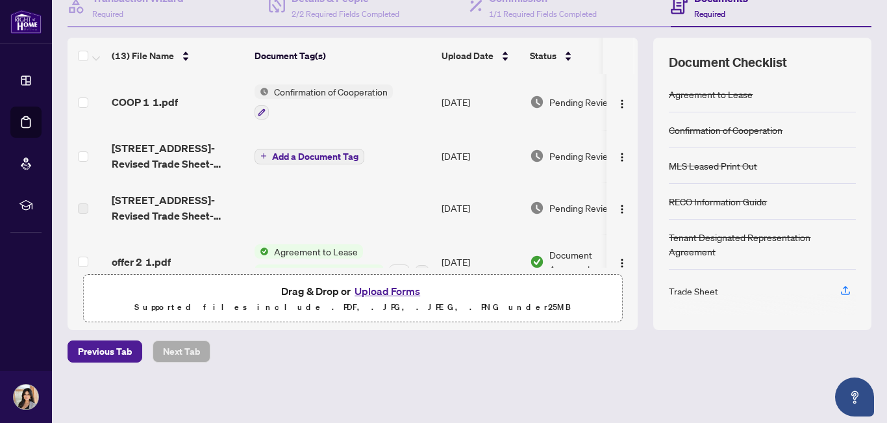
scroll to position [0, 0]
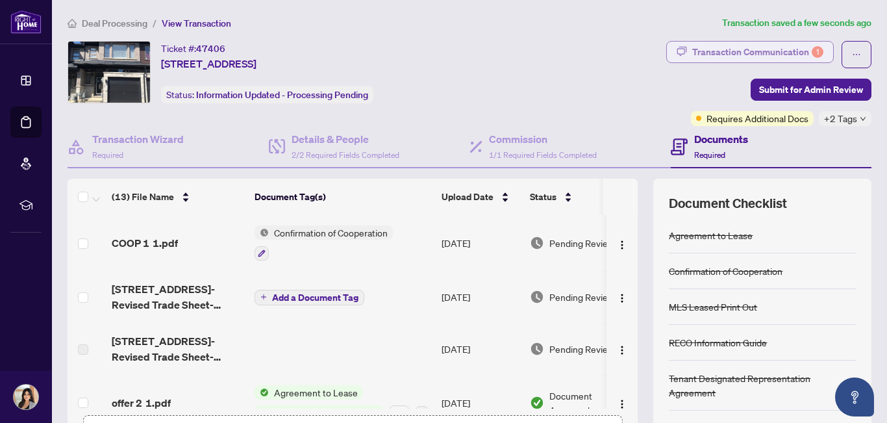
click at [707, 51] on div "Transaction Communication 1" at bounding box center [757, 52] width 131 height 21
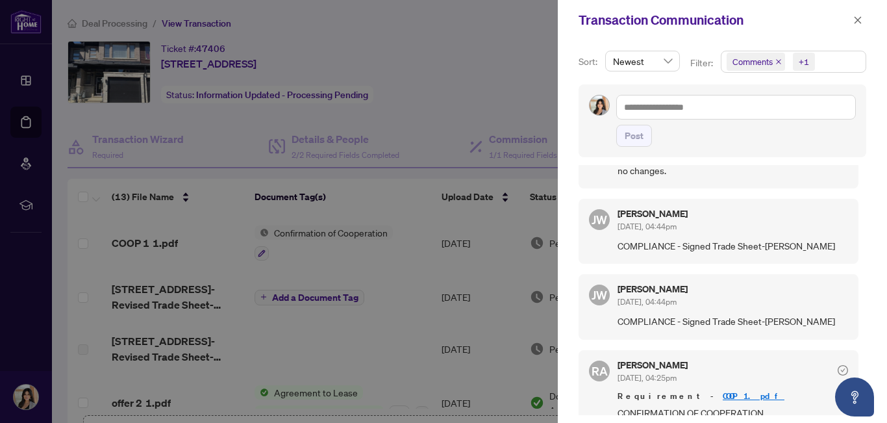
scroll to position [99, 0]
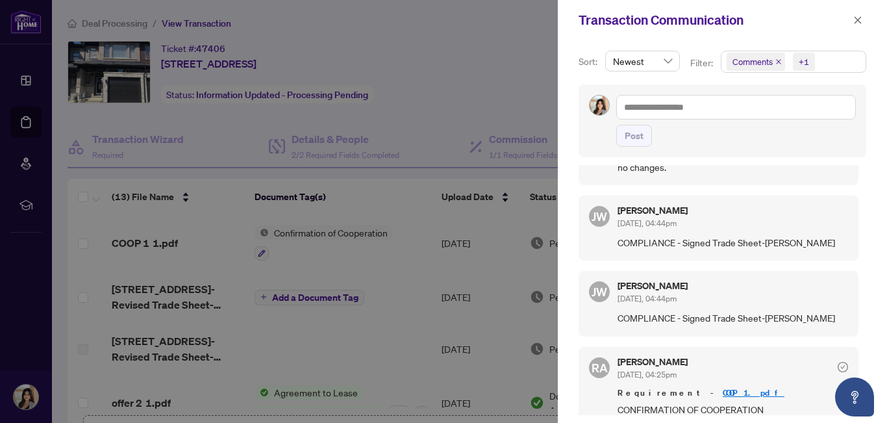
click at [470, 67] on div at bounding box center [443, 211] width 887 height 423
click at [855, 19] on icon "close" at bounding box center [858, 20] width 9 height 9
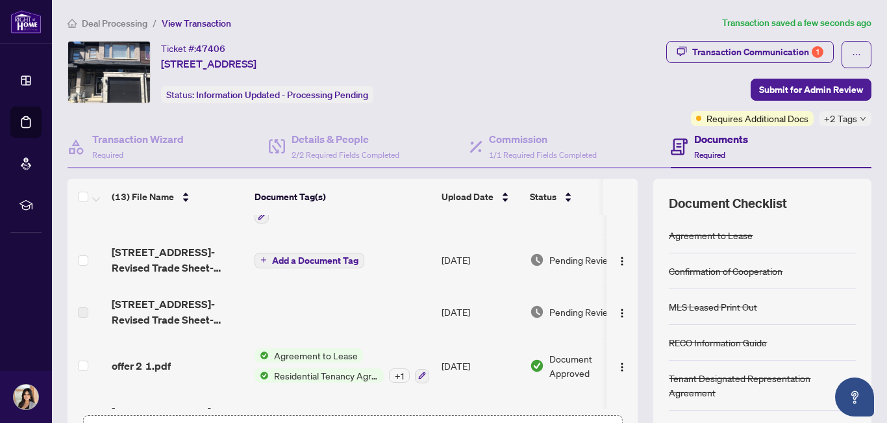
scroll to position [0, 0]
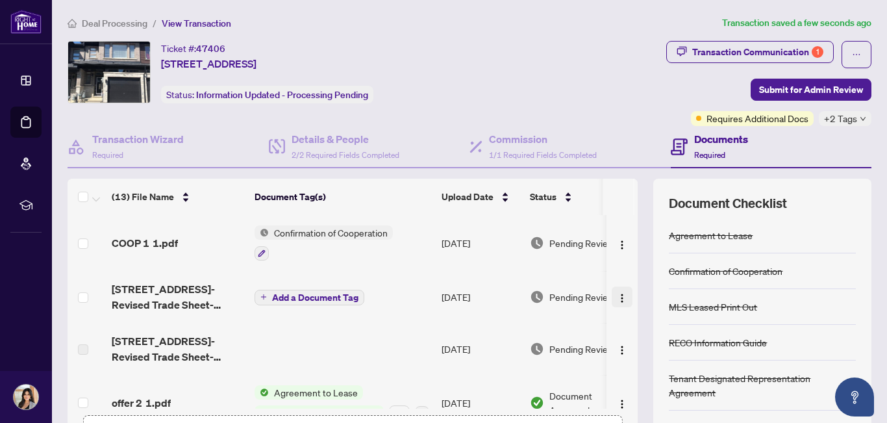
click at [617, 299] on img "button" at bounding box center [622, 298] width 10 height 10
click at [576, 352] on span "Pending Review" at bounding box center [582, 349] width 65 height 14
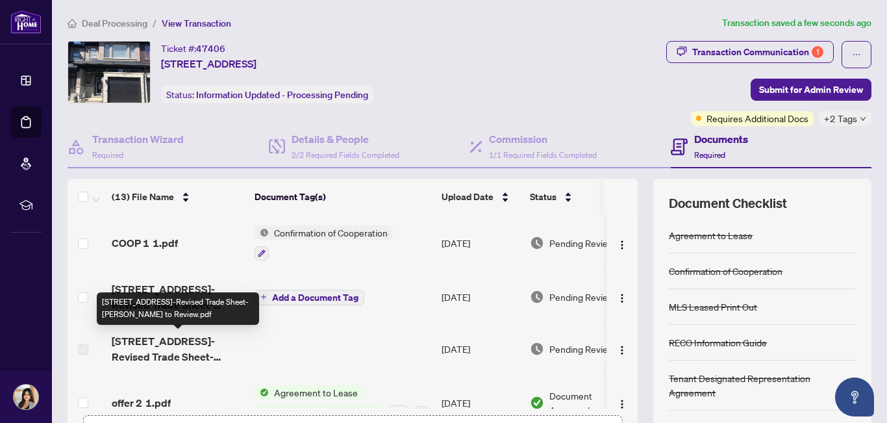
click at [185, 343] on span "78 Soho Street-Revised Trade Sheet-Tara to Review.pdf" at bounding box center [178, 348] width 133 height 31
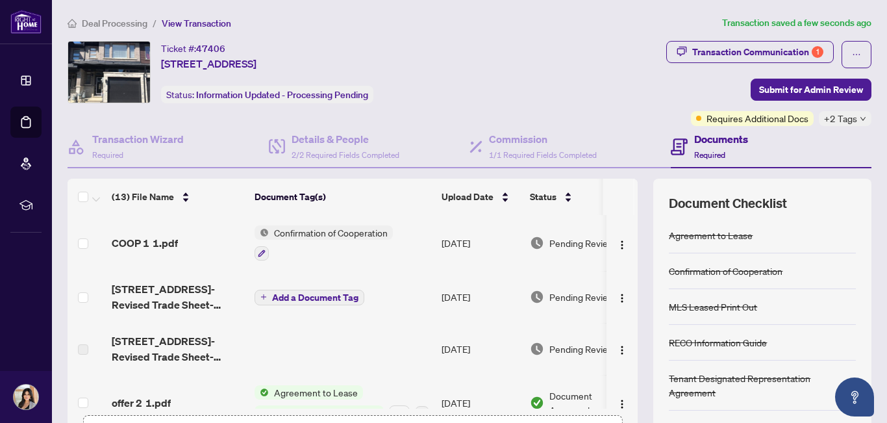
click at [415, 371] on td at bounding box center [342, 349] width 187 height 52
click at [612, 295] on button "button" at bounding box center [622, 296] width 21 height 21
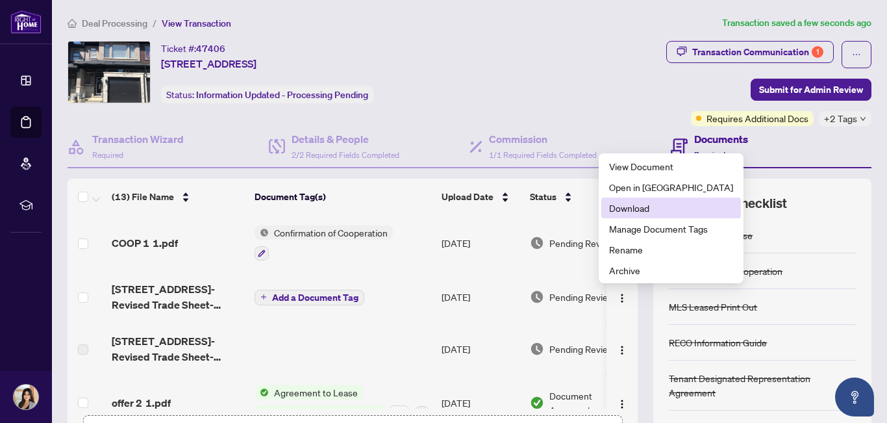
click at [615, 211] on span "Download" at bounding box center [671, 208] width 124 height 14
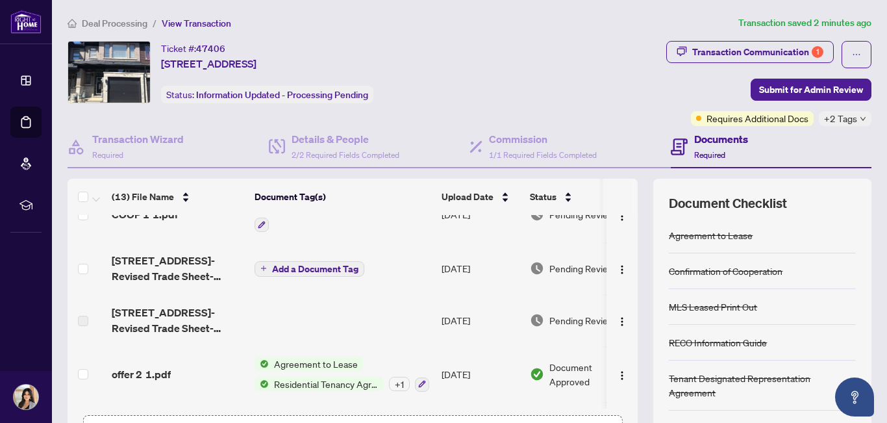
scroll to position [29, 0]
click at [617, 270] on img "button" at bounding box center [622, 269] width 10 height 10
click at [450, 57] on div "Ticket #: 47406 78 Soho Street, Stoney Creek, ON L8J 0L4, Canada Status: Inform…" at bounding box center [293, 72] width 450 height 62
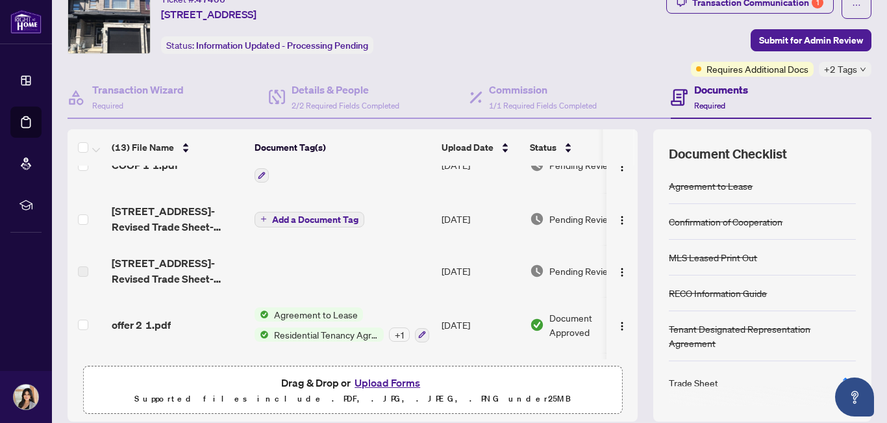
scroll to position [141, 0]
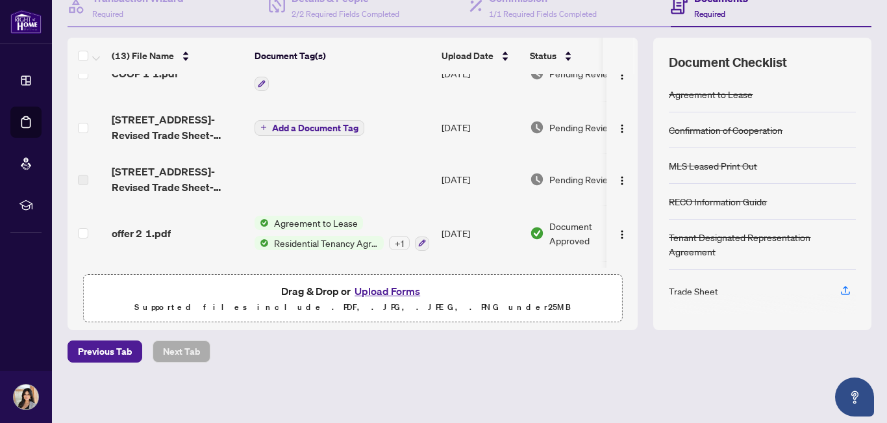
click at [394, 286] on button "Upload Forms" at bounding box center [387, 291] width 73 height 17
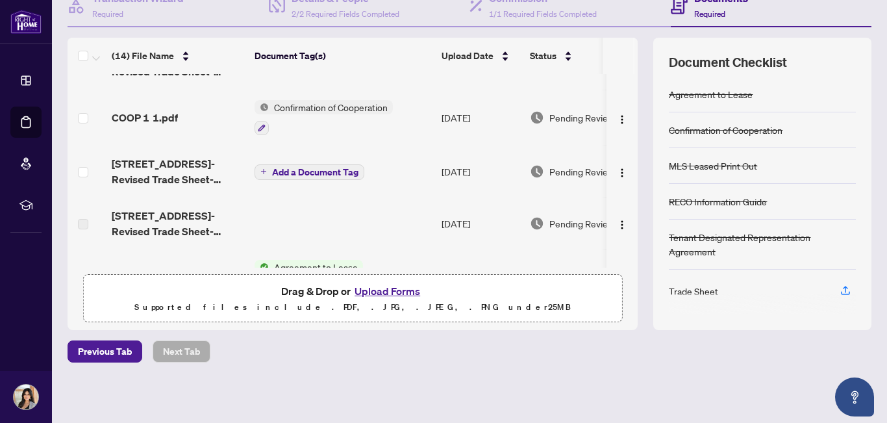
scroll to position [0, 0]
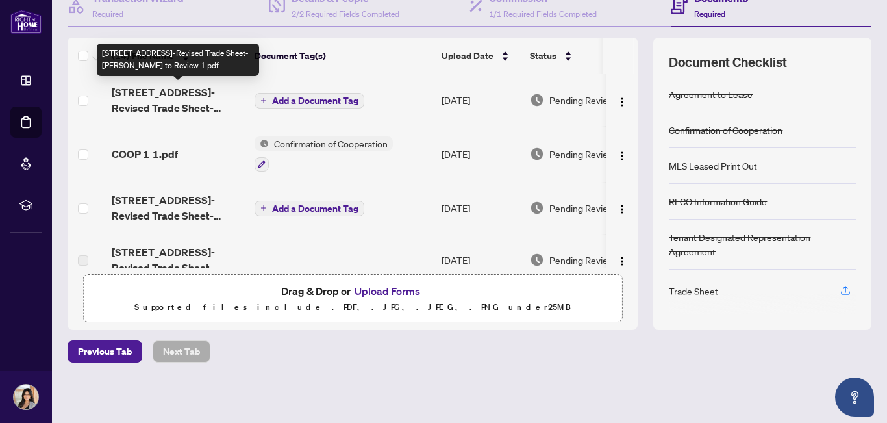
click at [206, 90] on span "78 Soho Street-Revised Trade Sheet-Santana to Review 1.pdf" at bounding box center [178, 99] width 133 height 31
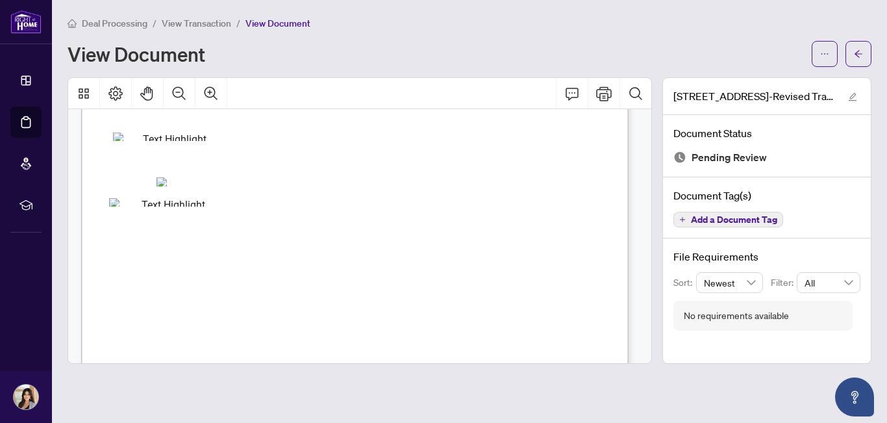
scroll to position [481, 0]
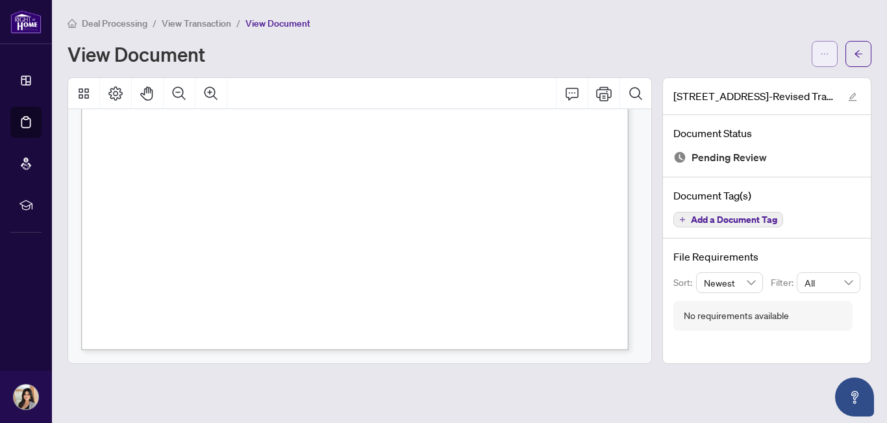
click at [823, 53] on icon "ellipsis" at bounding box center [824, 53] width 9 height 9
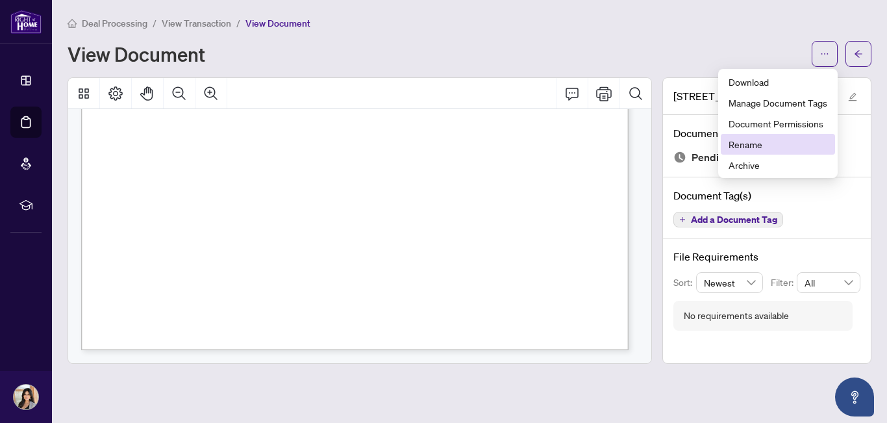
click at [748, 136] on li "Rename" at bounding box center [778, 144] width 114 height 21
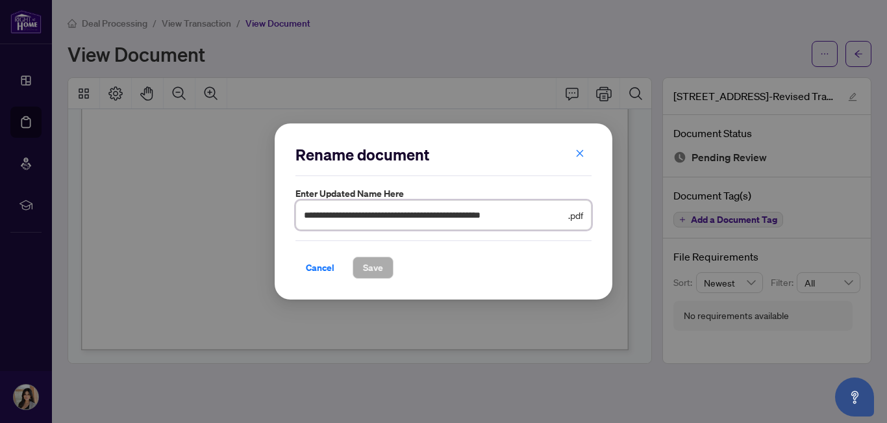
drag, startPoint x: 535, startPoint y: 218, endPoint x: 488, endPoint y: 218, distance: 47.4
click at [488, 218] on input "**********" at bounding box center [435, 215] width 262 height 14
type input "**********"
click at [382, 271] on span "Save" at bounding box center [373, 267] width 20 height 21
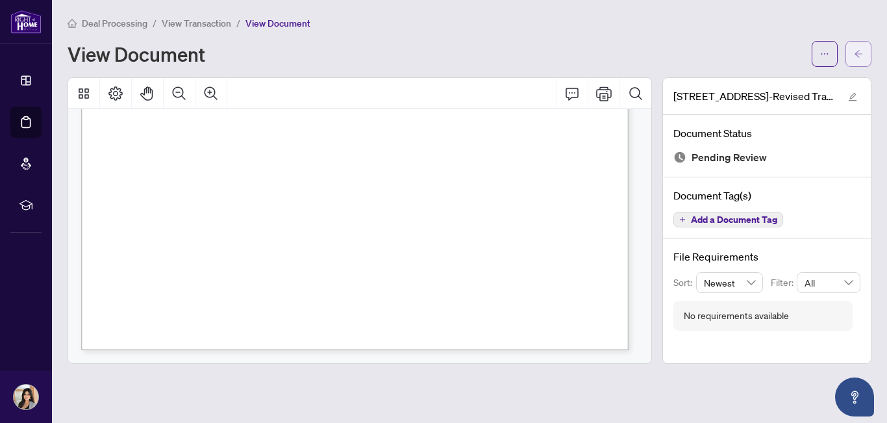
click at [859, 49] on icon "arrow-left" at bounding box center [858, 53] width 9 height 9
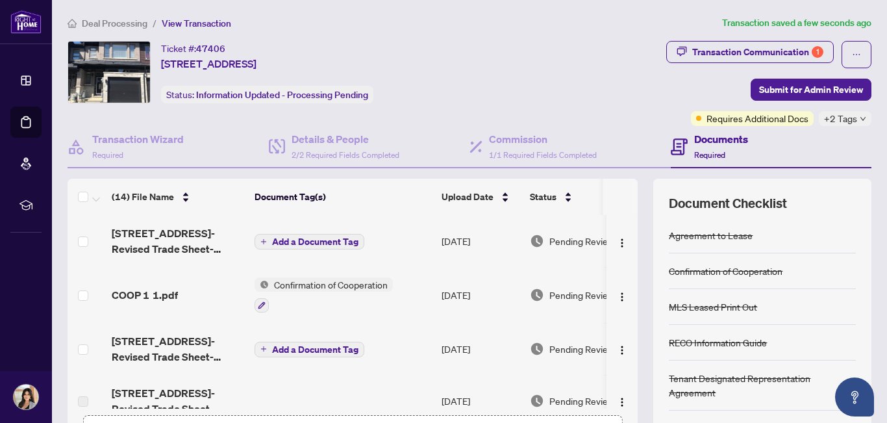
click at [315, 242] on span "Add a Document Tag" at bounding box center [315, 241] width 86 height 9
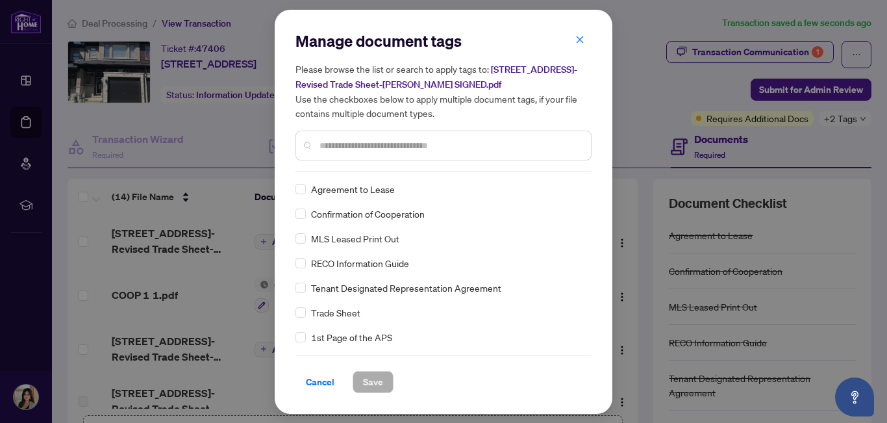
click at [401, 144] on input "text" at bounding box center [450, 145] width 261 height 14
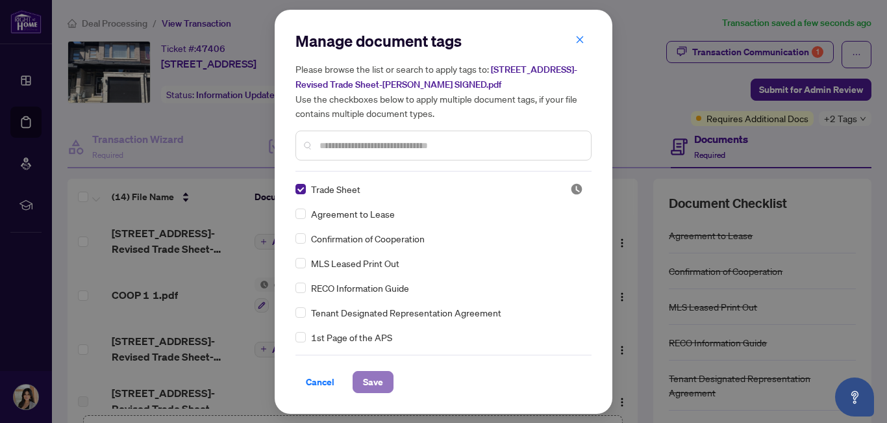
click at [370, 384] on span "Save" at bounding box center [373, 382] width 20 height 21
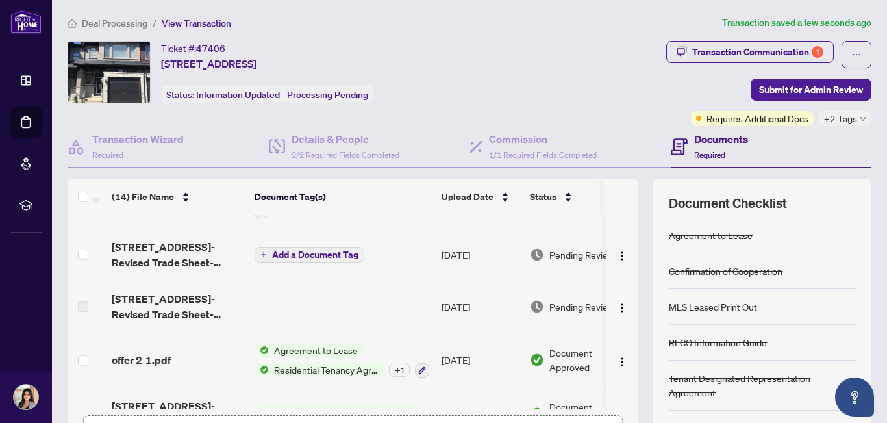
scroll to position [99, 0]
click at [617, 259] on img "button" at bounding box center [622, 255] width 10 height 10
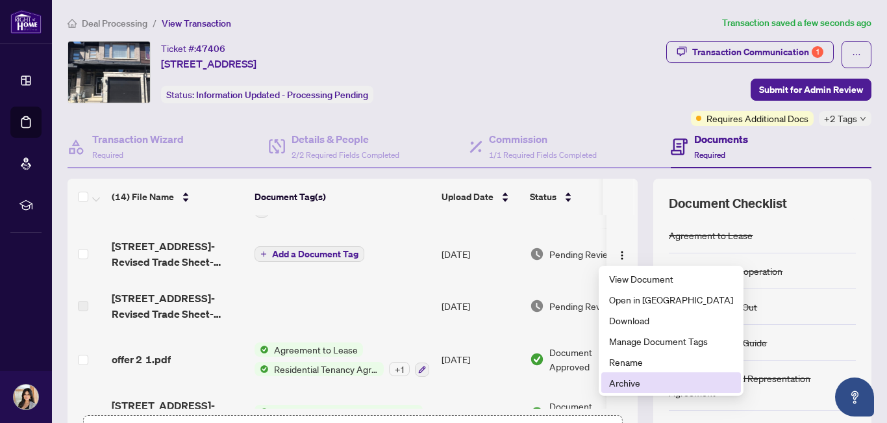
click at [637, 383] on span "Archive" at bounding box center [671, 382] width 124 height 14
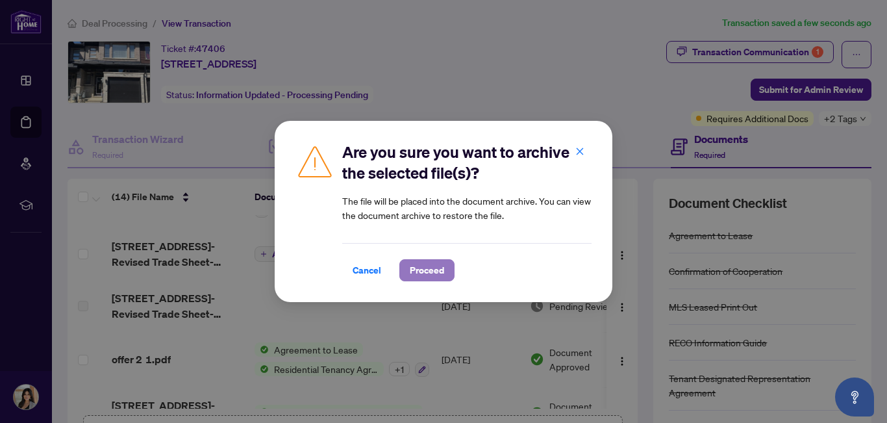
click at [427, 270] on span "Proceed" at bounding box center [427, 270] width 34 height 21
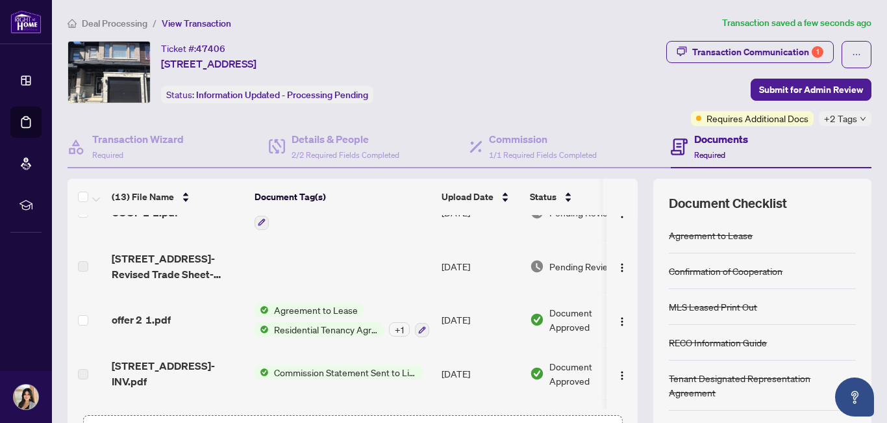
scroll to position [0, 0]
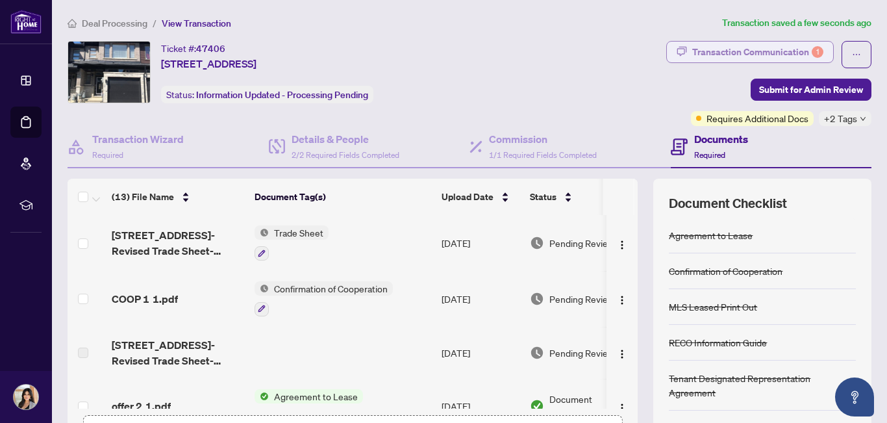
click at [755, 45] on div "Transaction Communication 1" at bounding box center [757, 52] width 131 height 21
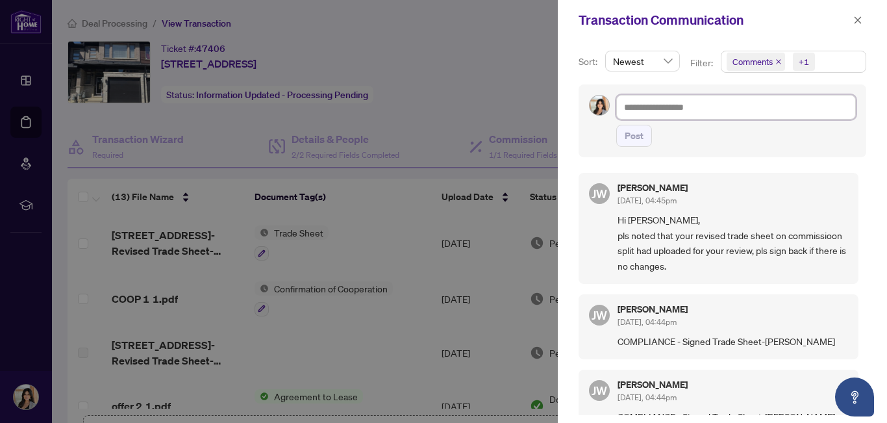
click at [689, 110] on textarea at bounding box center [736, 107] width 240 height 25
type textarea "*"
type textarea "**"
type textarea "***"
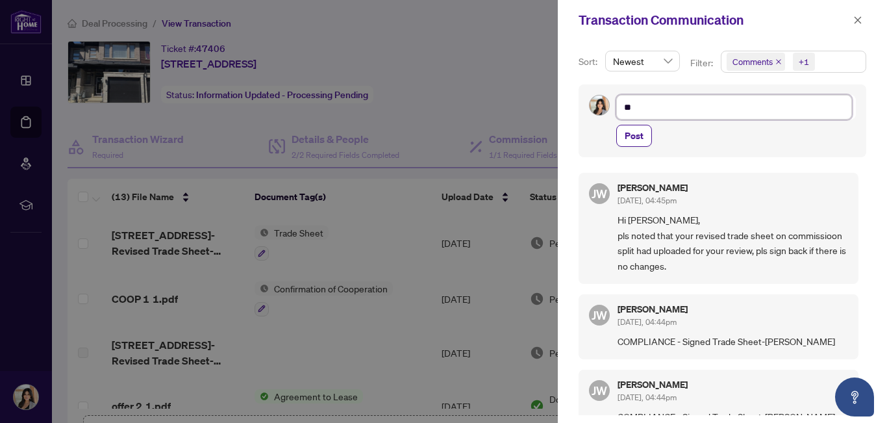
type textarea "***"
type textarea "****"
type textarea "*****"
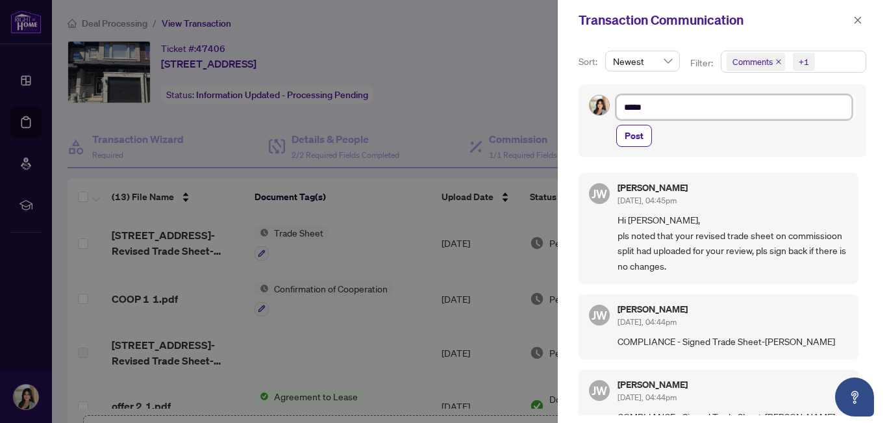
type textarea "*****"
type textarea "*******"
type textarea "********"
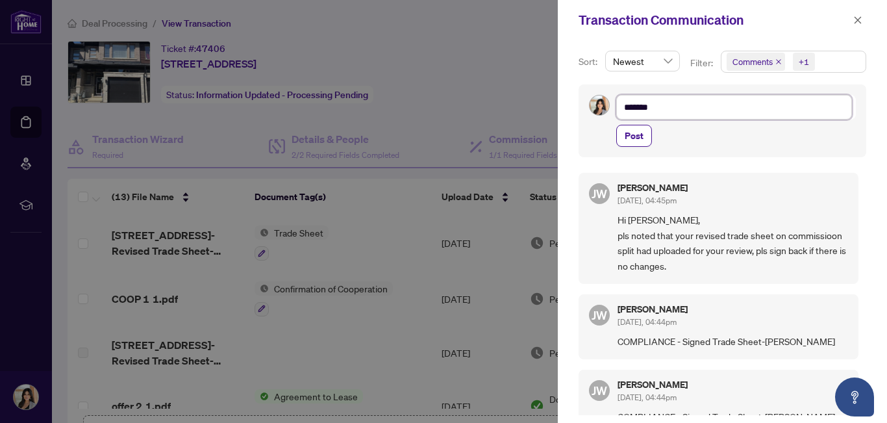
type textarea "********"
type textarea "*********"
type textarea "**********"
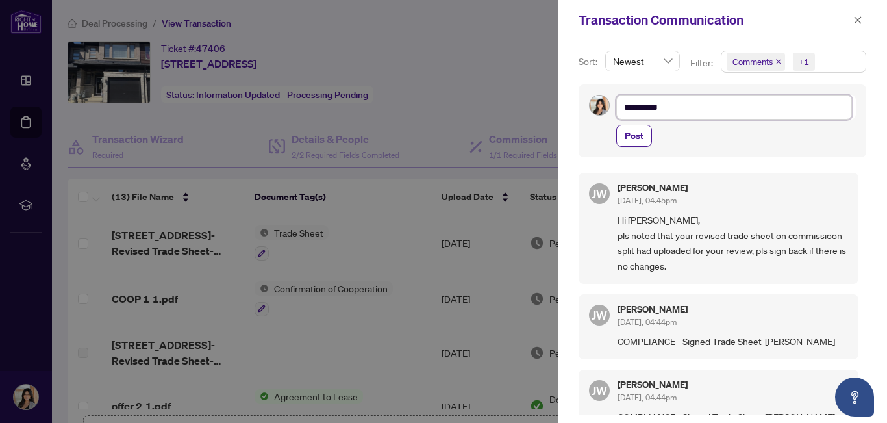
type textarea "**********"
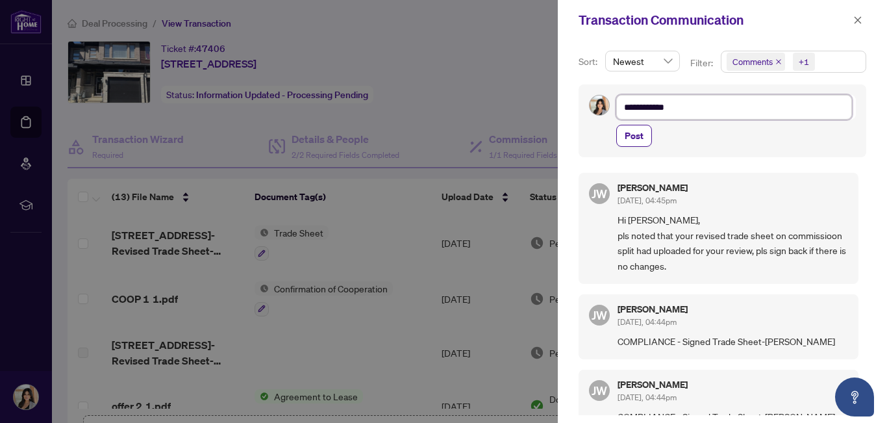
type textarea "**********"
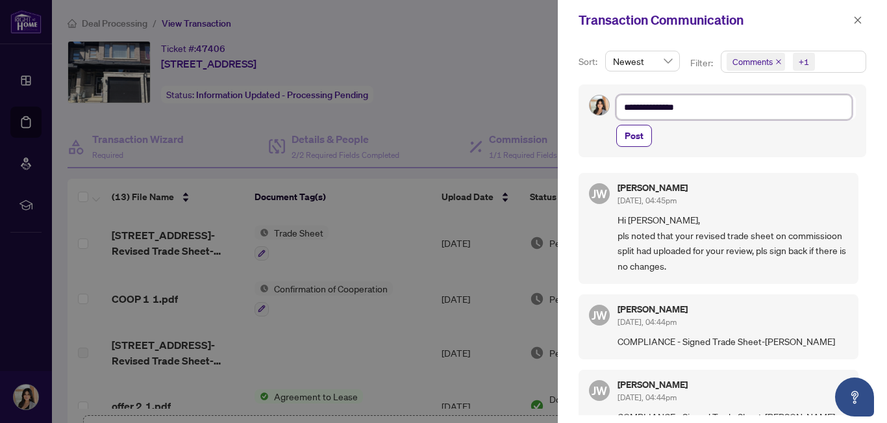
type textarea "**********"
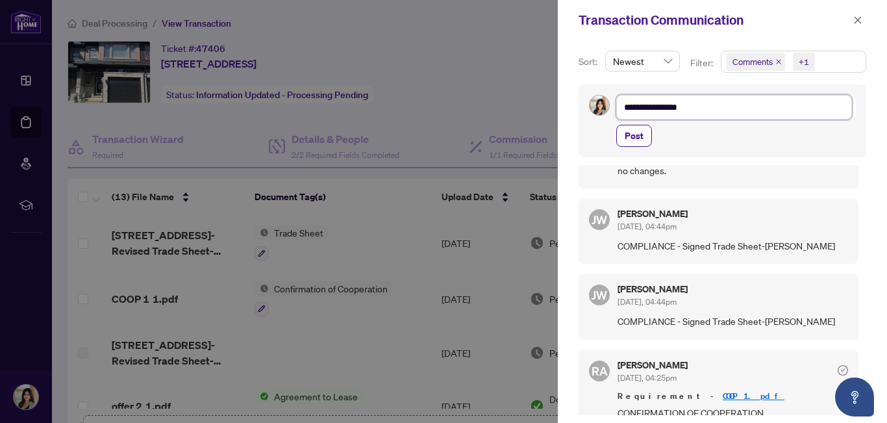
scroll to position [139, 0]
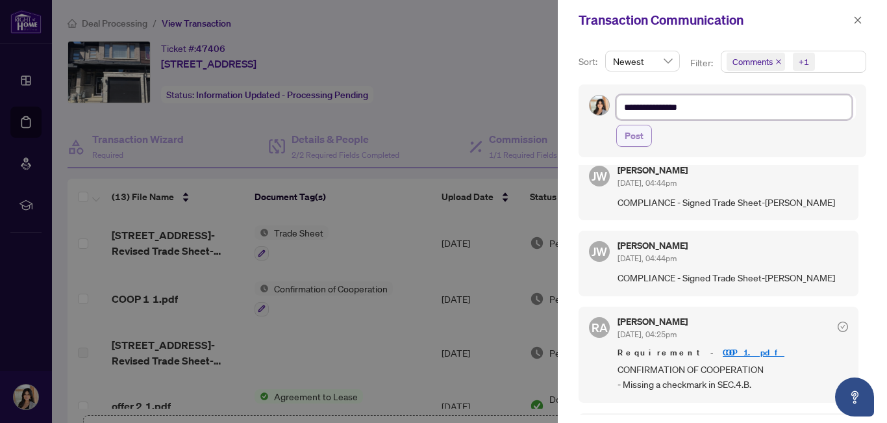
type textarea "**********"
click at [635, 136] on span "Post" at bounding box center [634, 135] width 19 height 21
type textarea "**********"
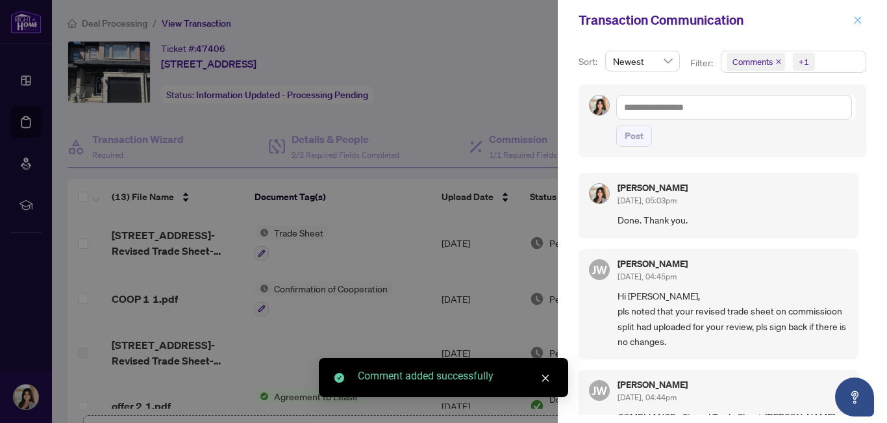
click at [858, 20] on icon "close" at bounding box center [858, 19] width 7 height 7
